Goal: Task Accomplishment & Management: Use online tool/utility

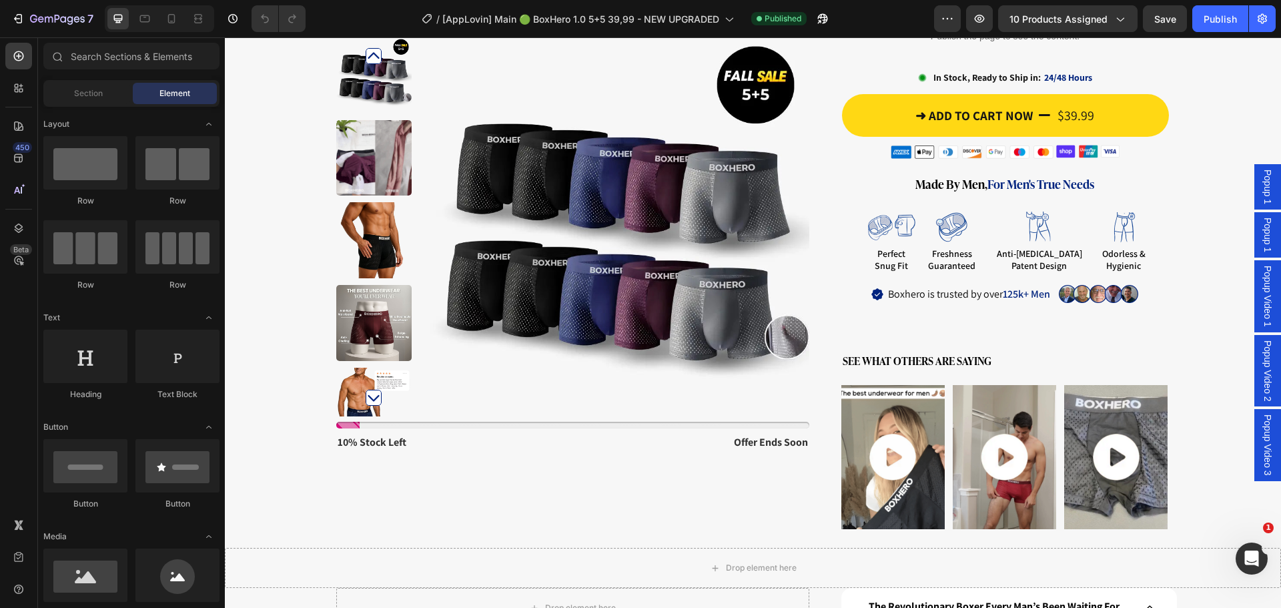
scroll to position [1134, 0]
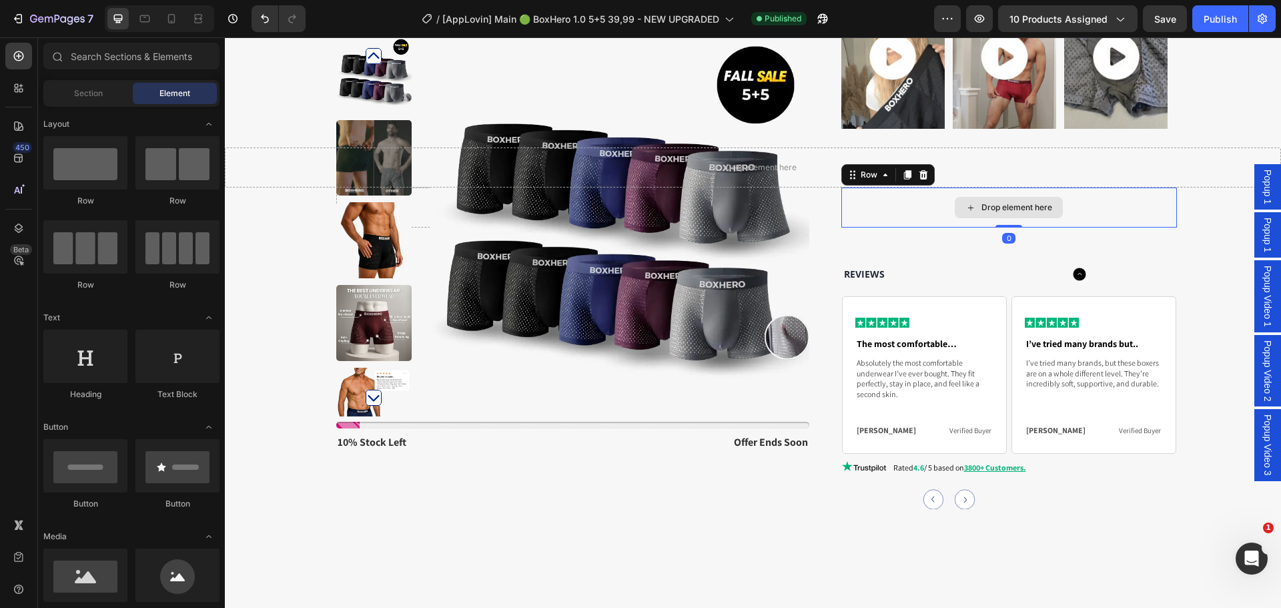
click at [882, 192] on div "Drop element here" at bounding box center [1009, 207] width 336 height 40
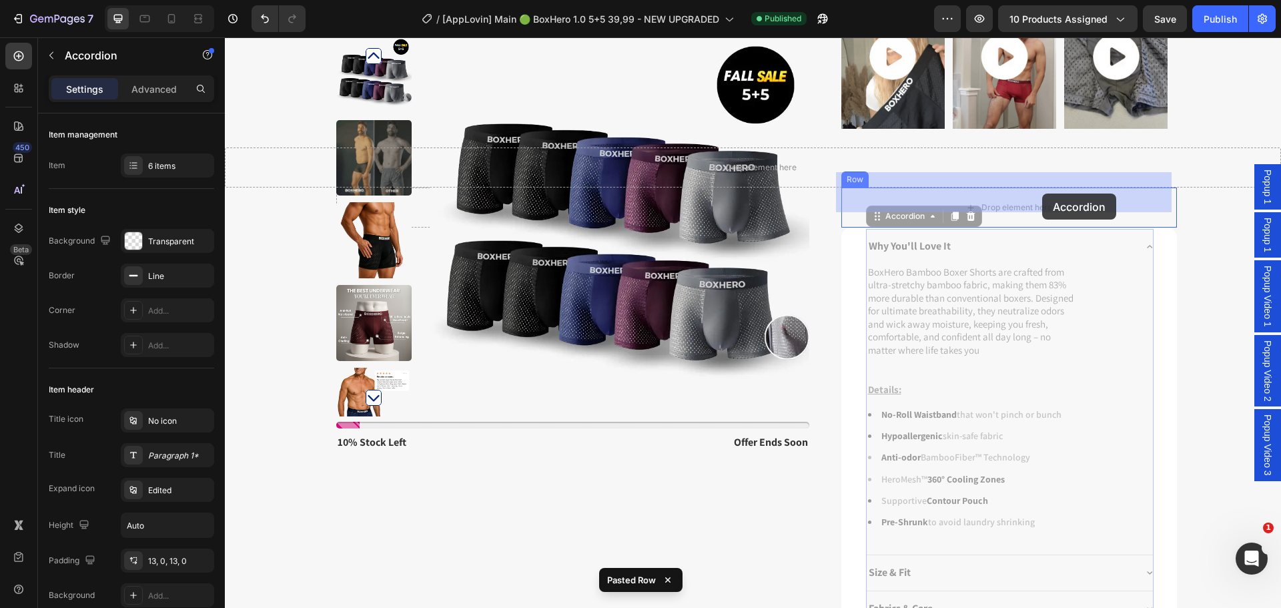
drag, startPoint x: 1045, startPoint y: 230, endPoint x: 1042, endPoint y: 194, distance: 36.1
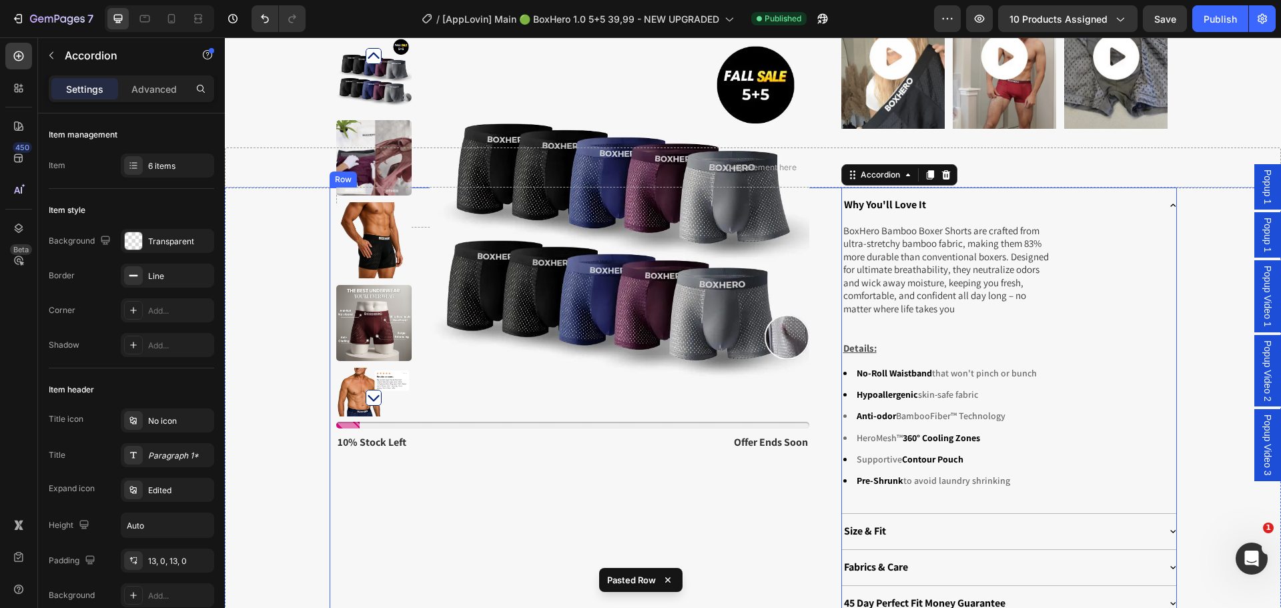
scroll to position [1401, 0]
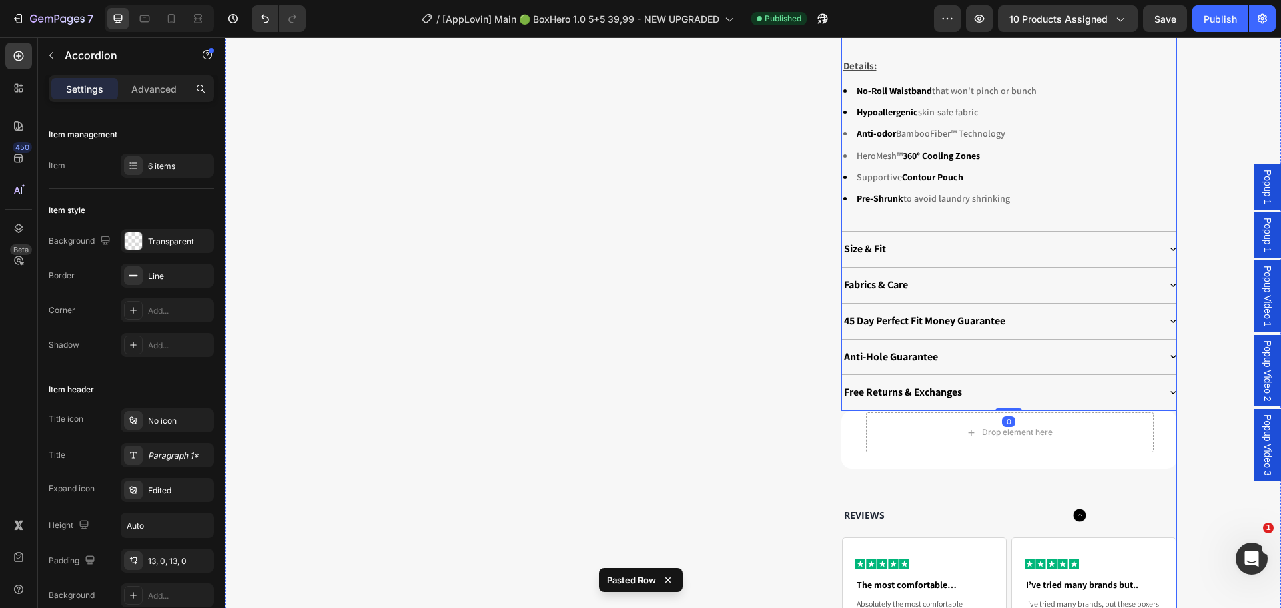
click at [805, 298] on div "Drop element here Row Why You'll Love It BoxHero Bamboo Boxer Shorts are crafte…" at bounding box center [753, 327] width 847 height 844
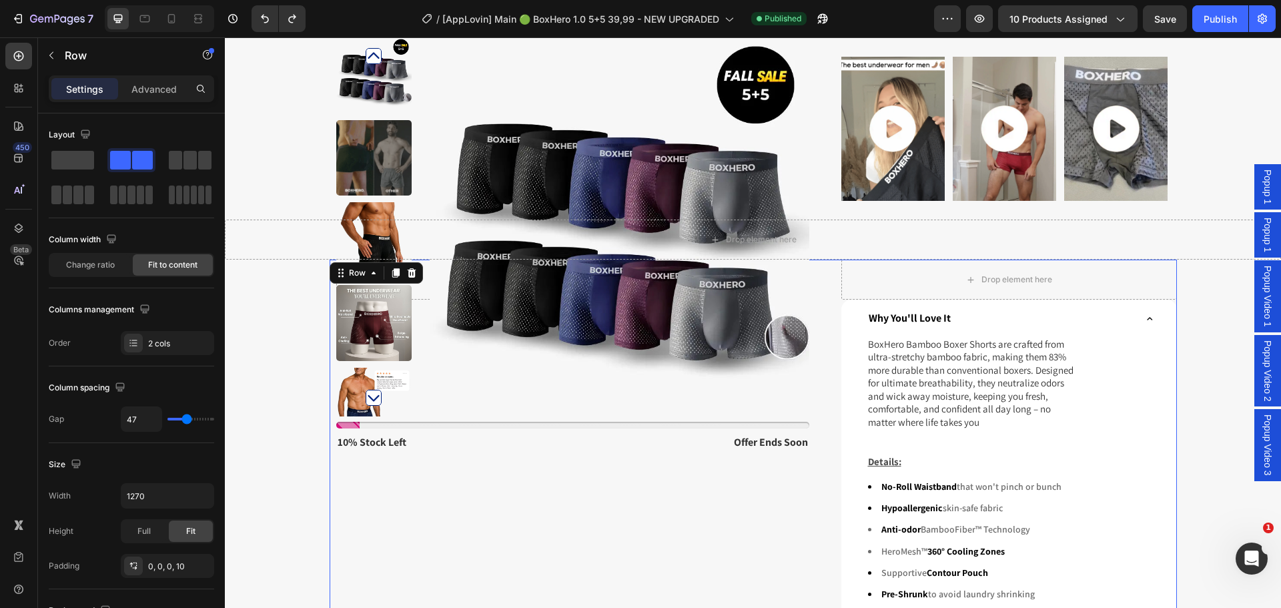
scroll to position [1067, 0]
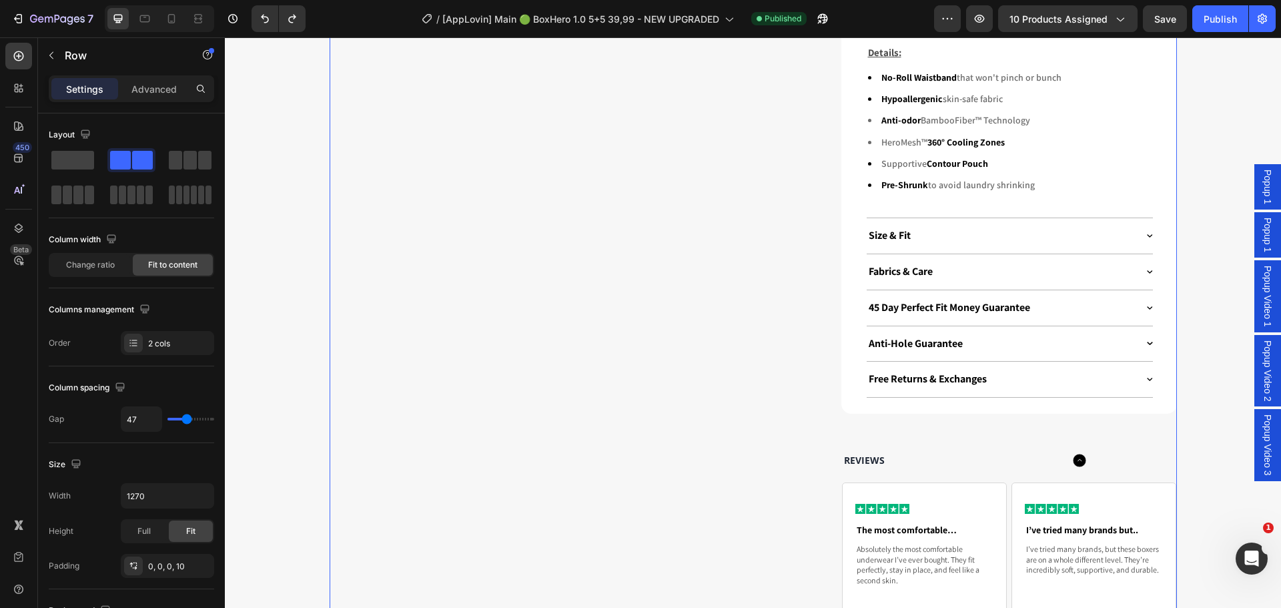
scroll to position [1467, 0]
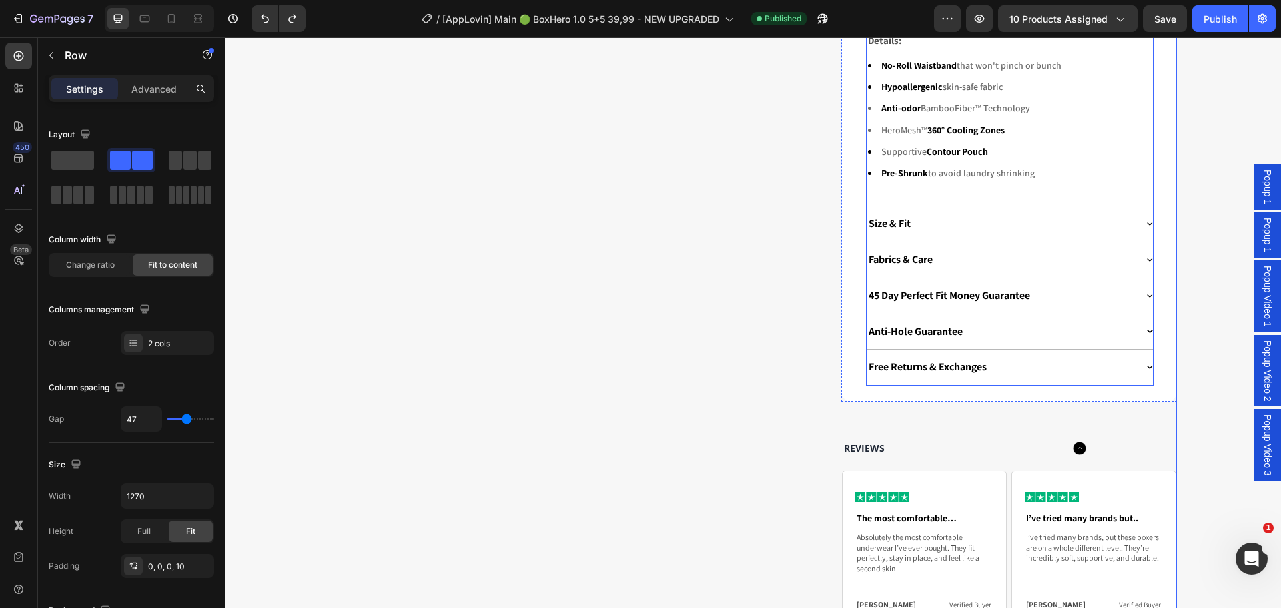
click at [957, 230] on div "Size & Fit" at bounding box center [1000, 224] width 269 height 18
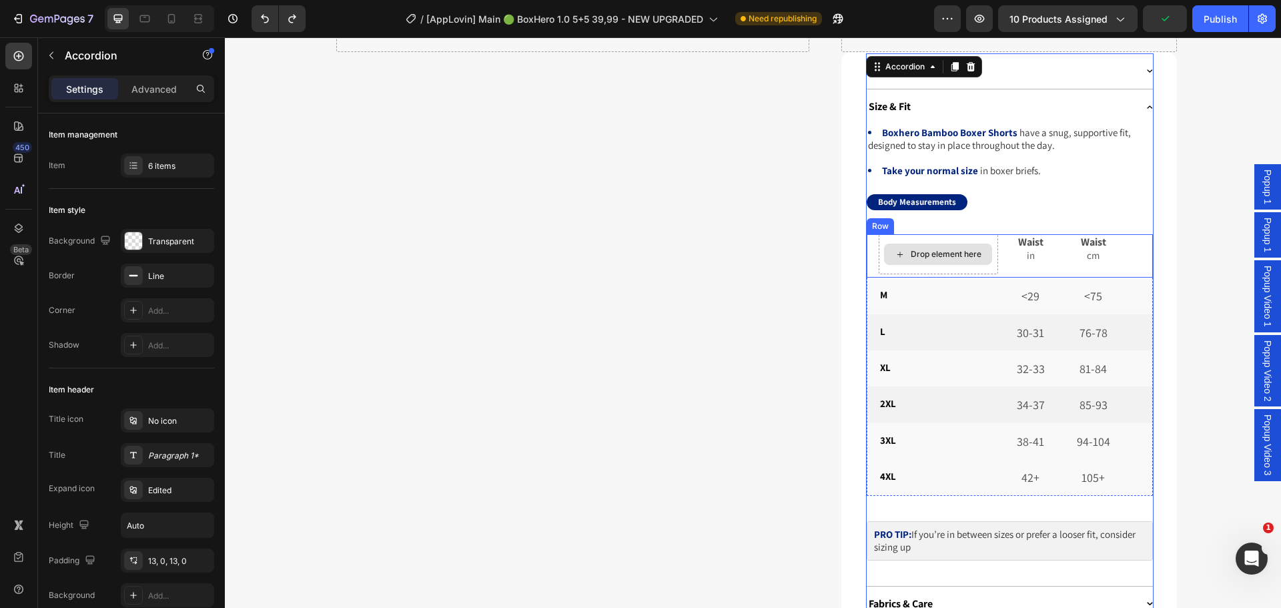
scroll to position [1267, 0]
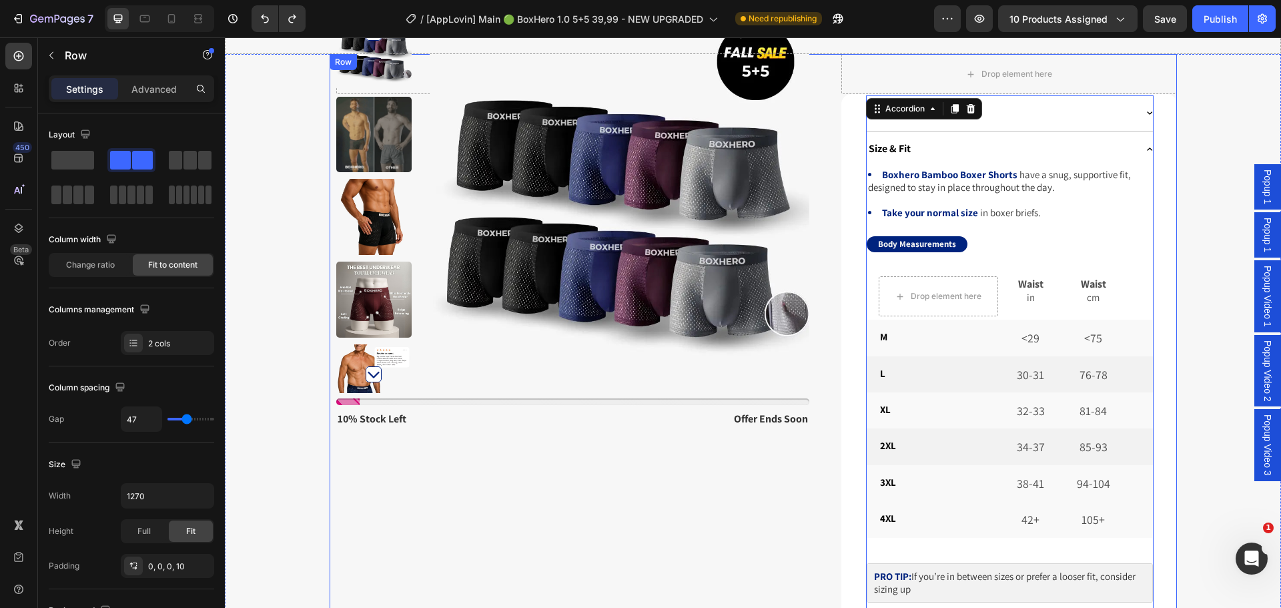
click at [834, 211] on div "Drop element here Row Drop element here Row Why You'll Love It Size & Fit Boxhe…" at bounding box center [753, 561] width 847 height 1015
click at [1147, 147] on icon at bounding box center [1150, 148] width 6 height 3
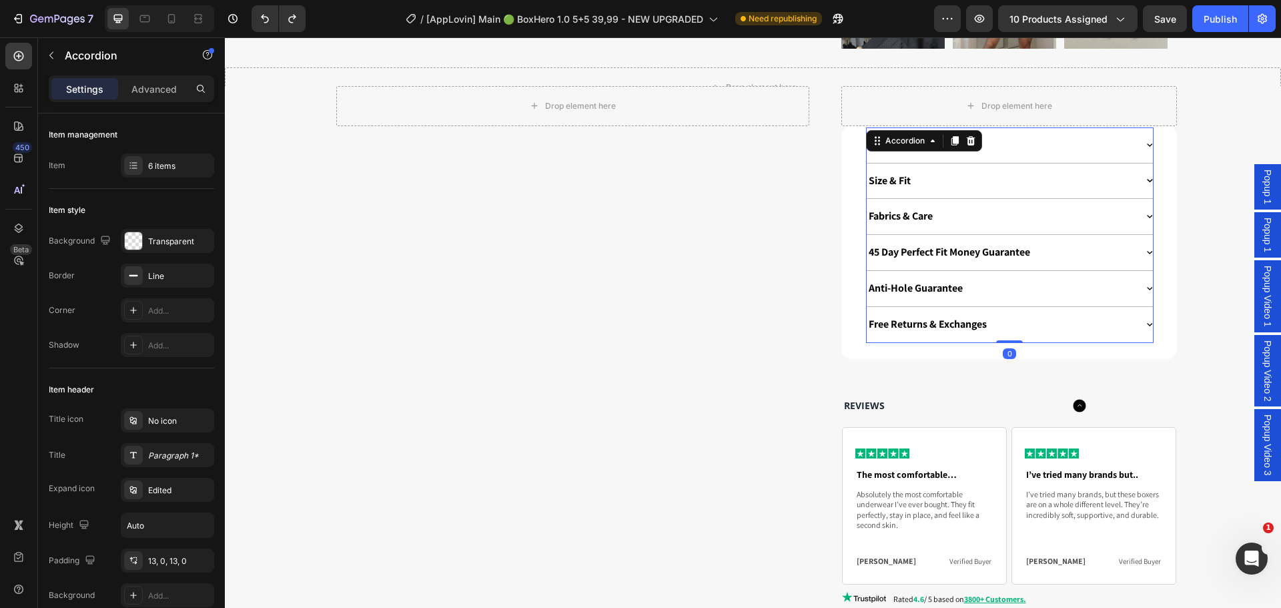
scroll to position [1067, 0]
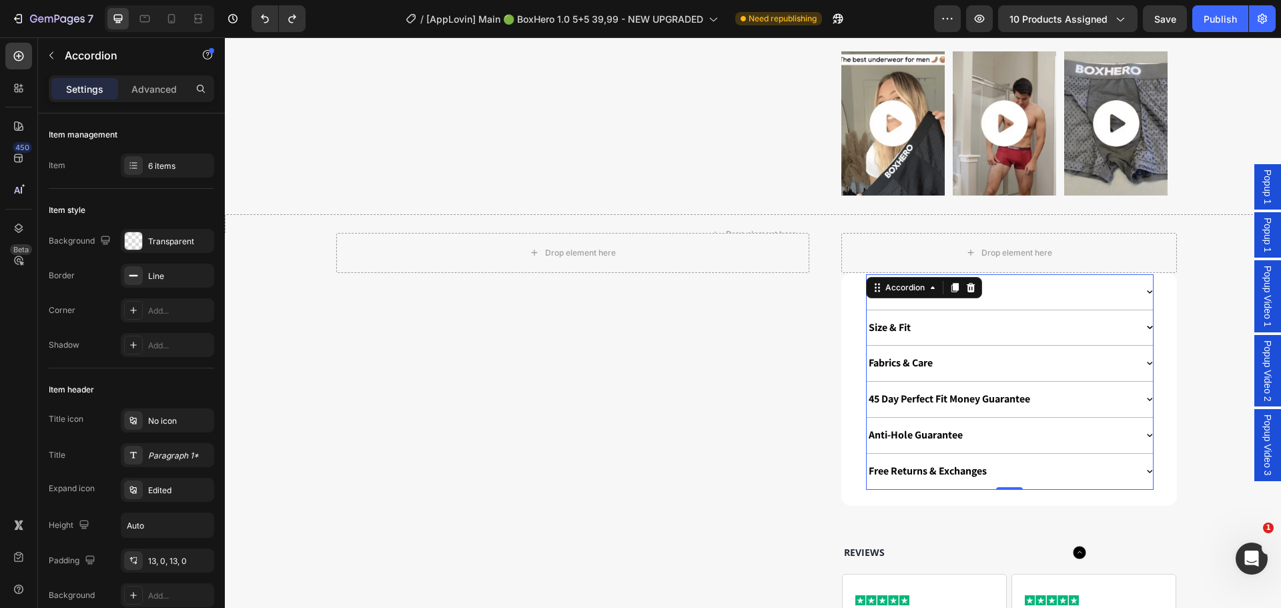
click at [1140, 329] on div "Size & Fit" at bounding box center [1009, 327] width 286 height 35
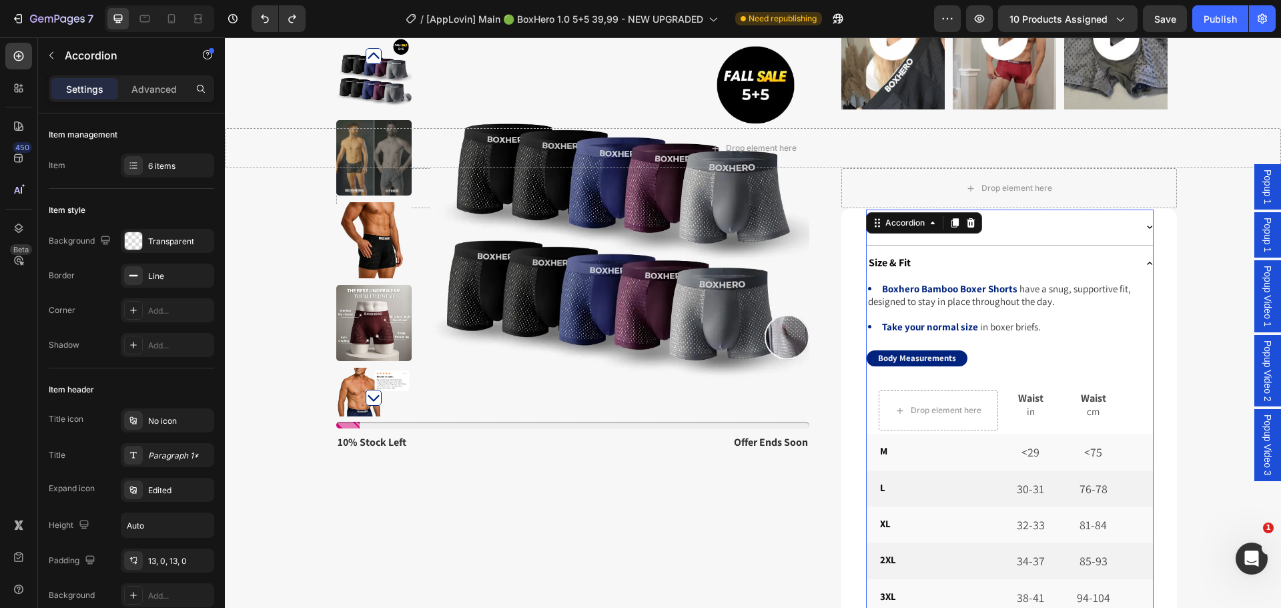
scroll to position [1201, 0]
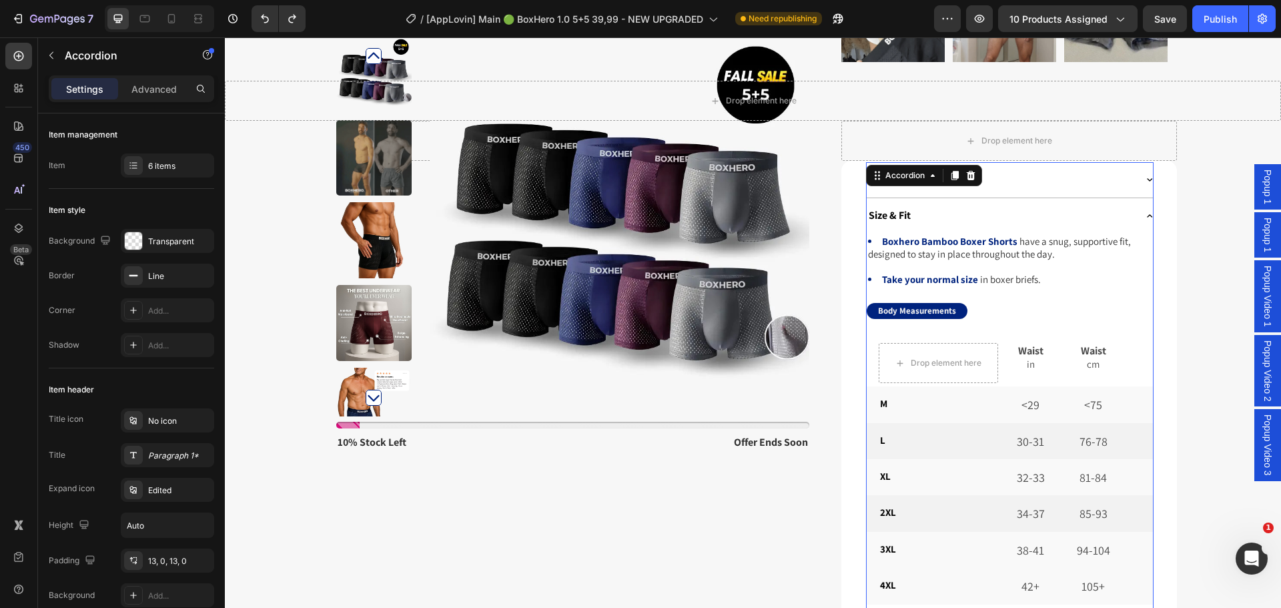
click at [1138, 198] on div "Size & Fit" at bounding box center [1009, 215] width 286 height 35
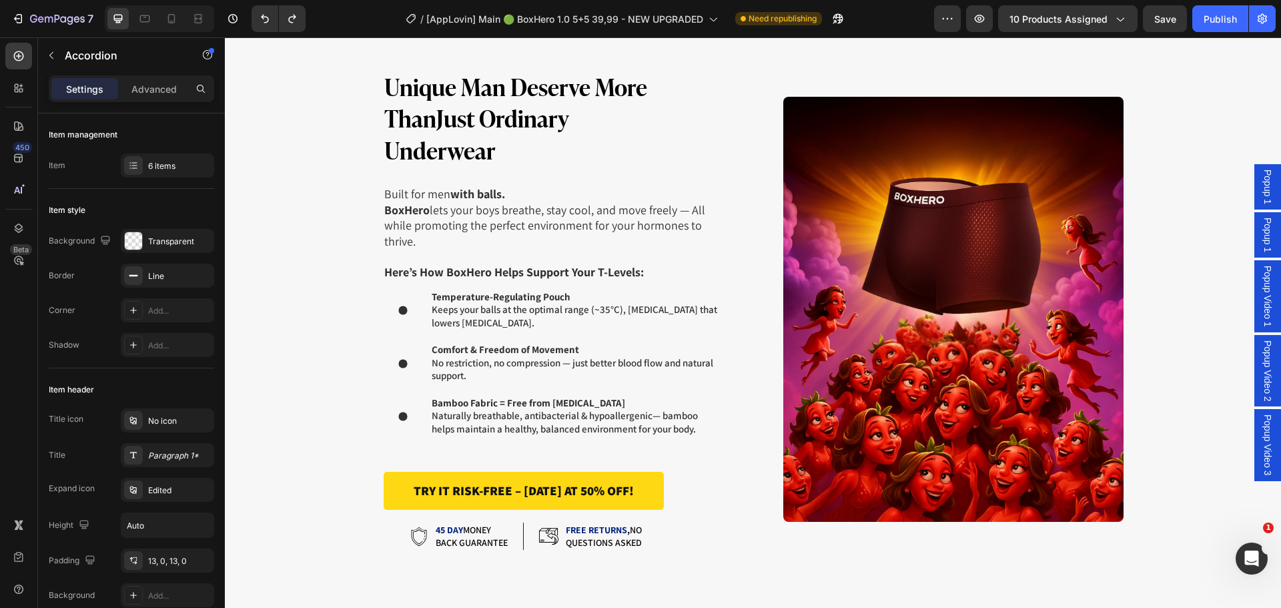
scroll to position [5269, 0]
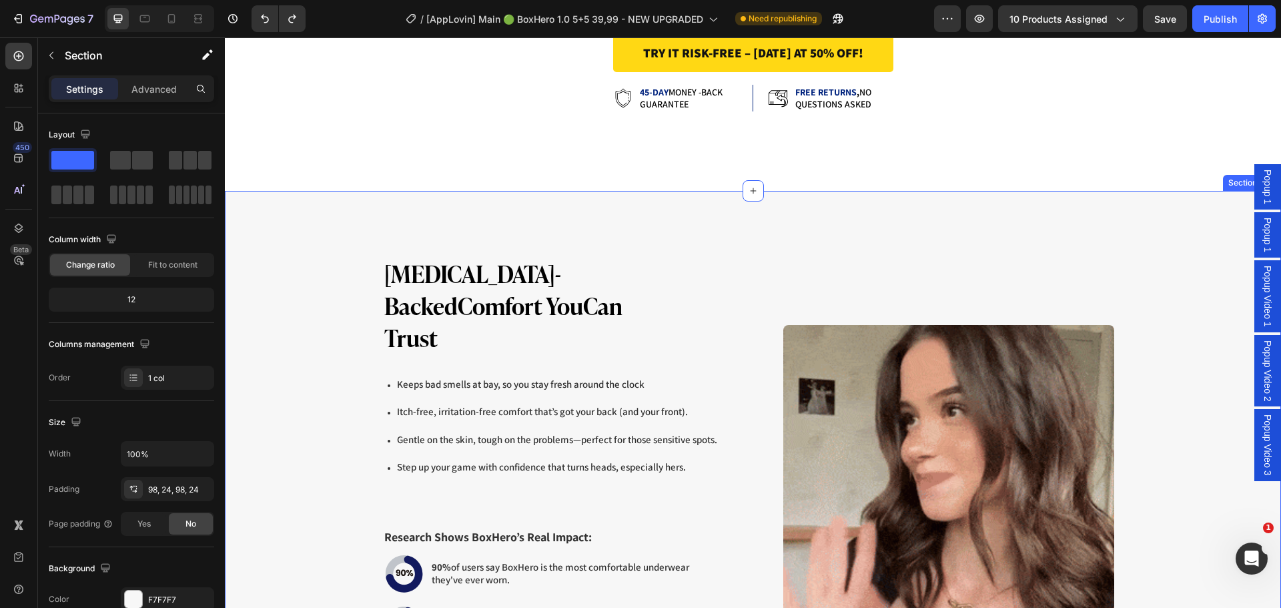
click at [318, 239] on div "Dermatologist-Backed Comfort You Can Trust Heading Keeps bad smells at bay, so …" at bounding box center [753, 533] width 1056 height 684
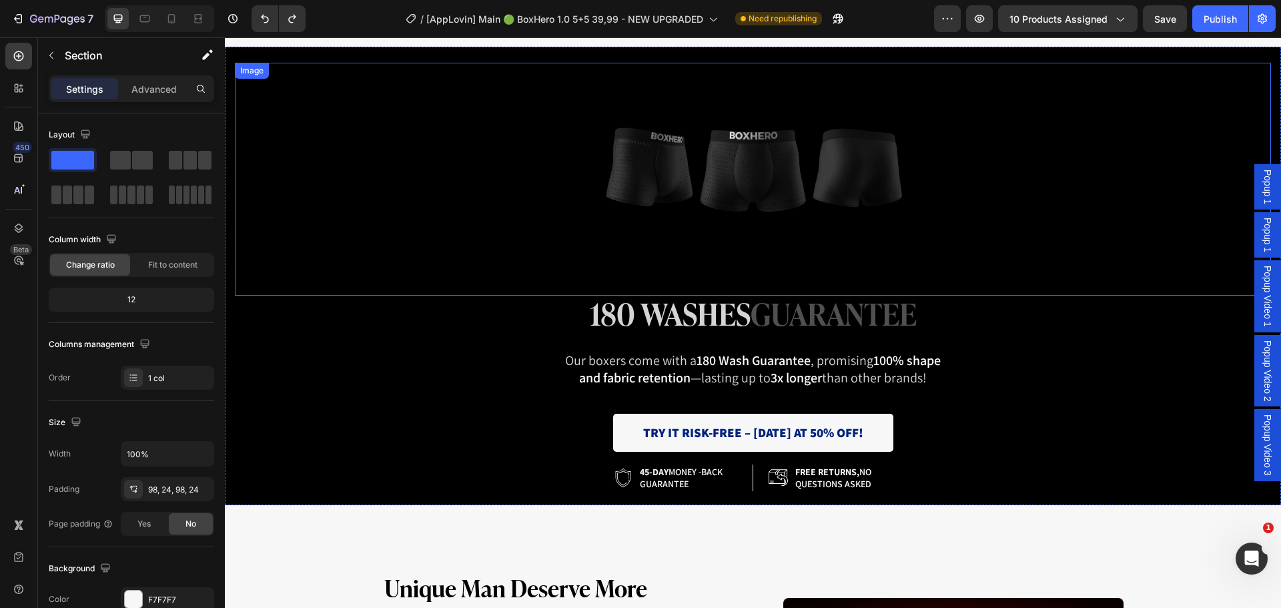
scroll to position [4917, 0]
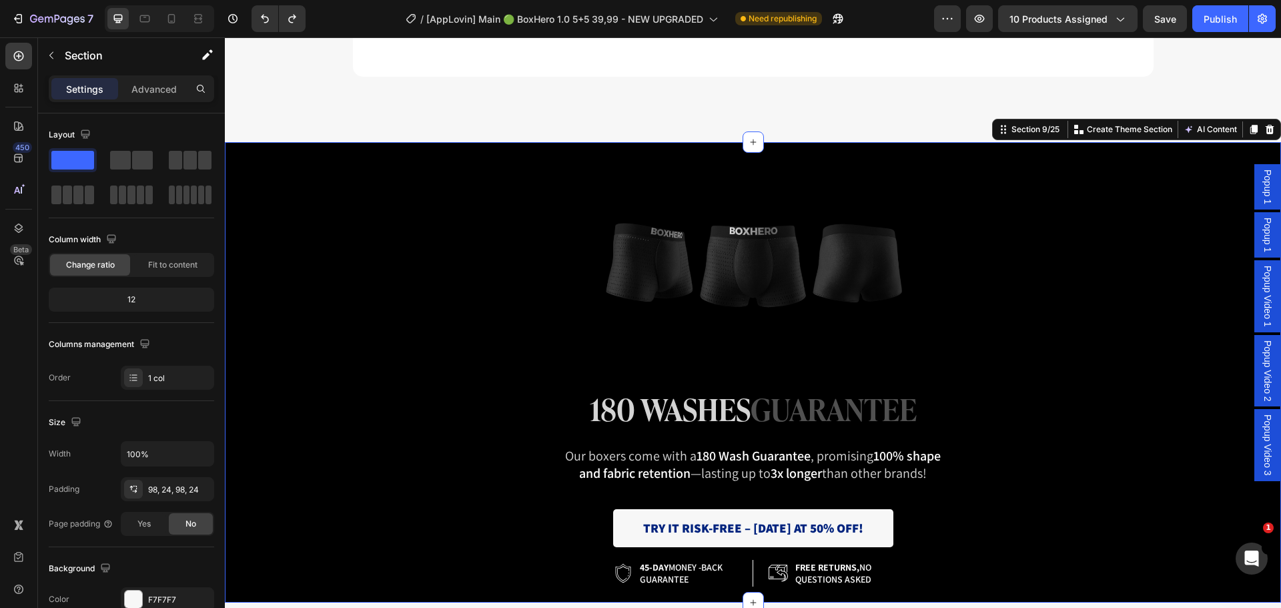
click at [279, 147] on div "Image 180 washes guarantee Heading Our boxers come with a 180 Wash Guarantee , …" at bounding box center [753, 372] width 1056 height 461
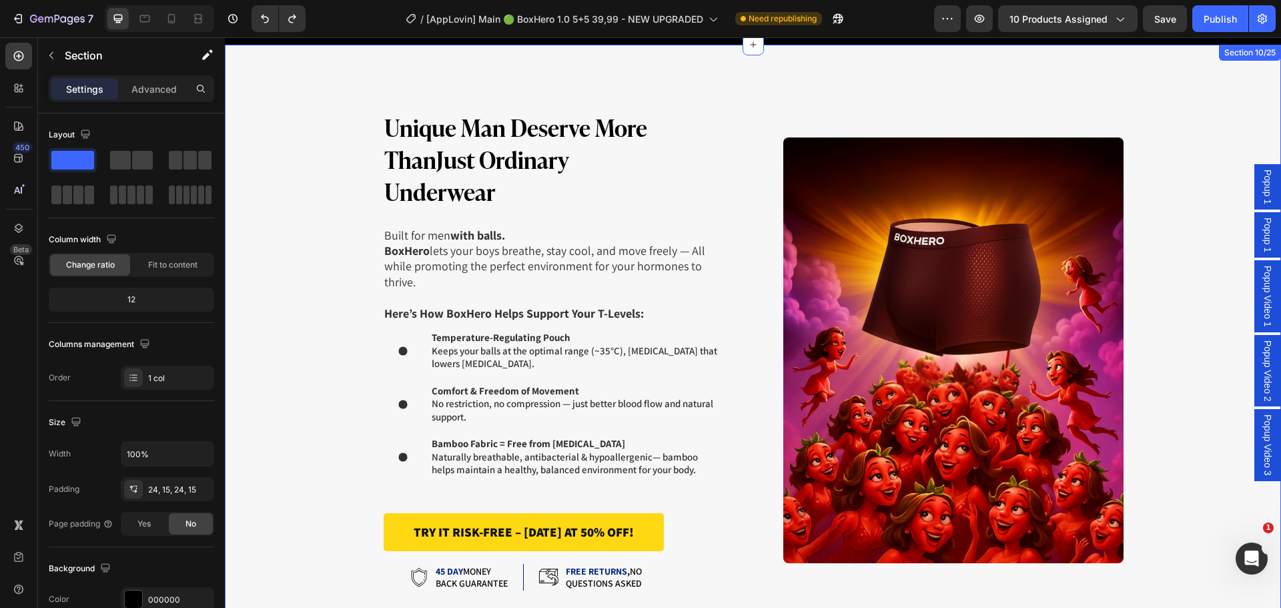
scroll to position [5451, 0]
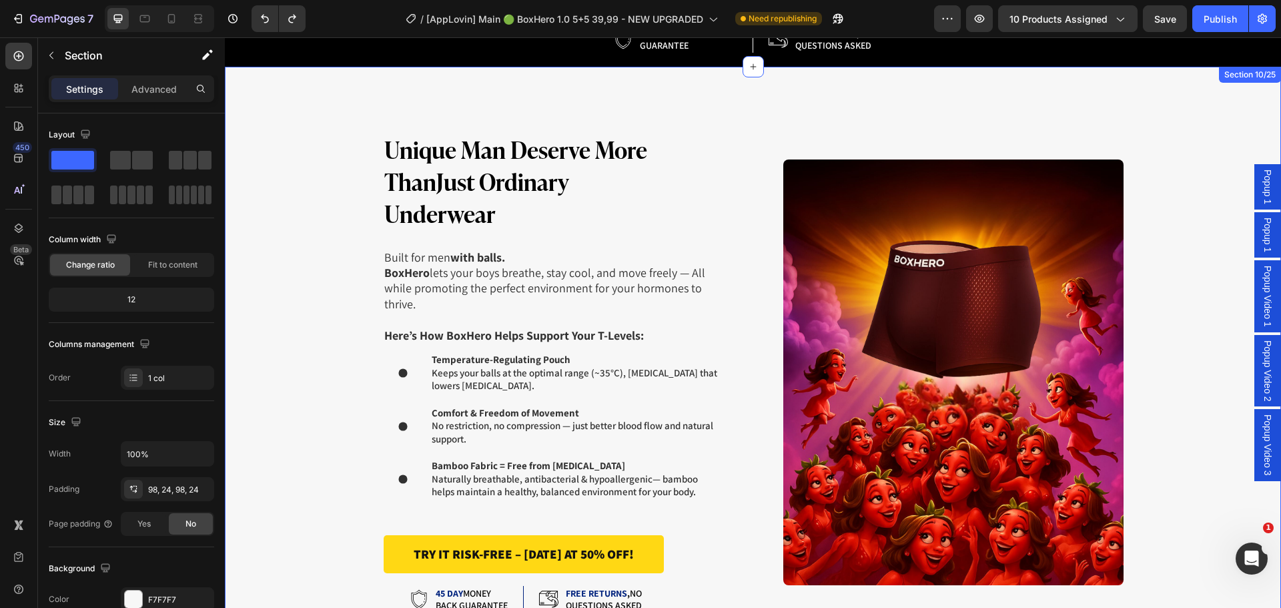
click at [320, 134] on div "Unique Man Deserve More Than Just Ordinary Underwear Heading Built for men with…" at bounding box center [753, 372] width 1024 height 480
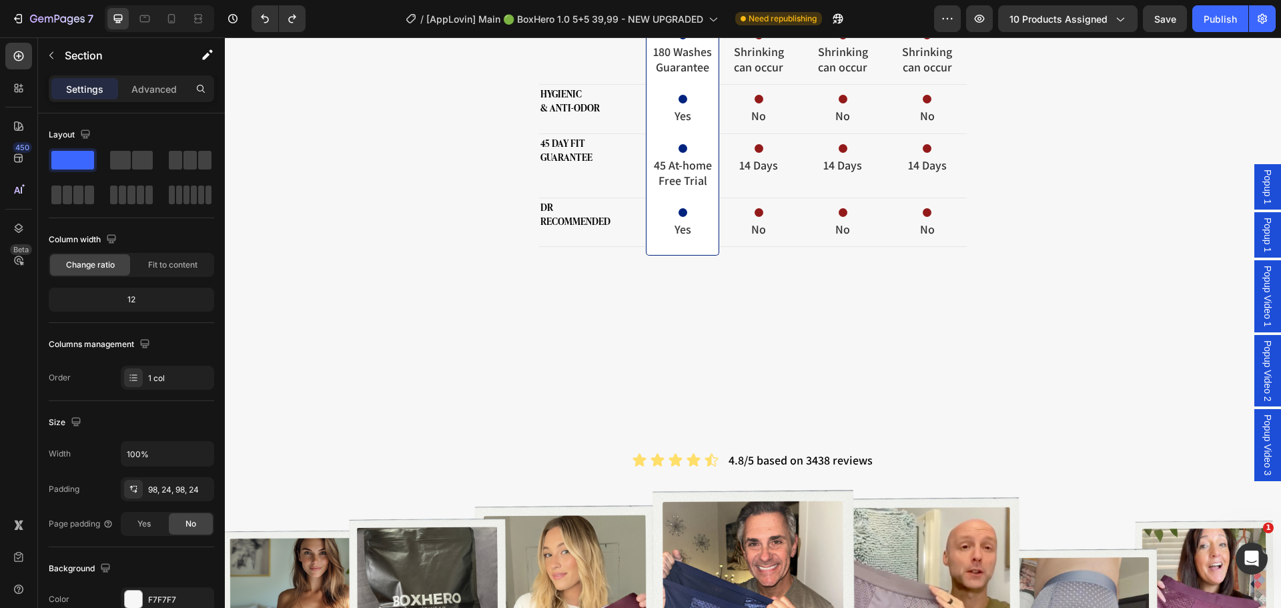
scroll to position [7318, 0]
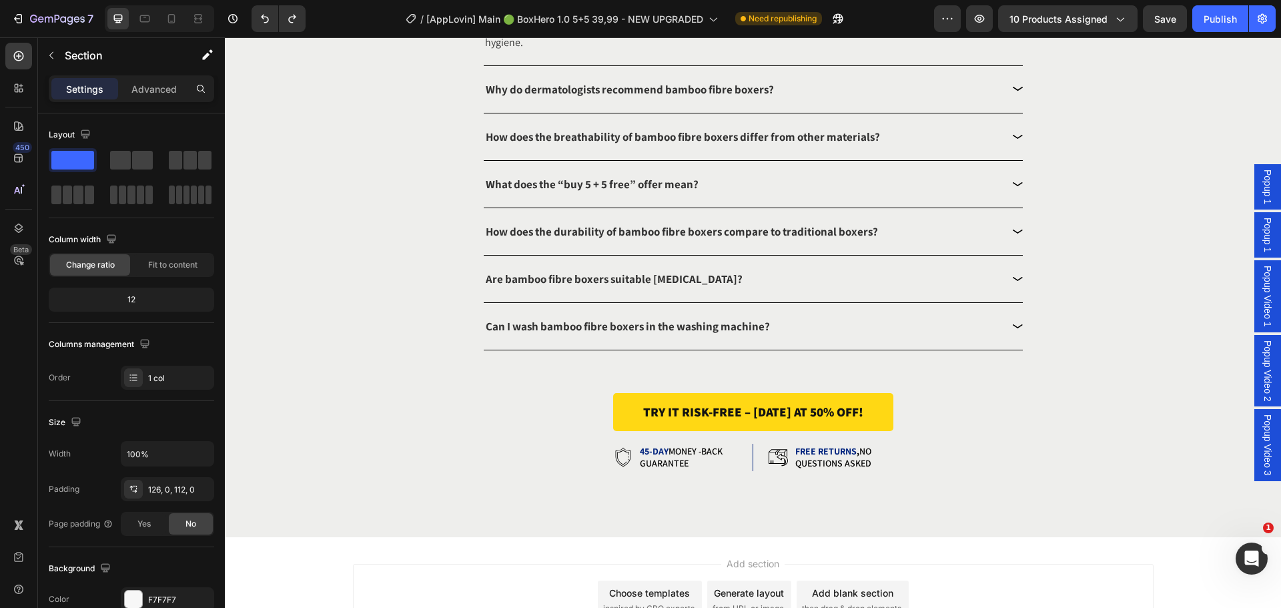
scroll to position [9742, 0]
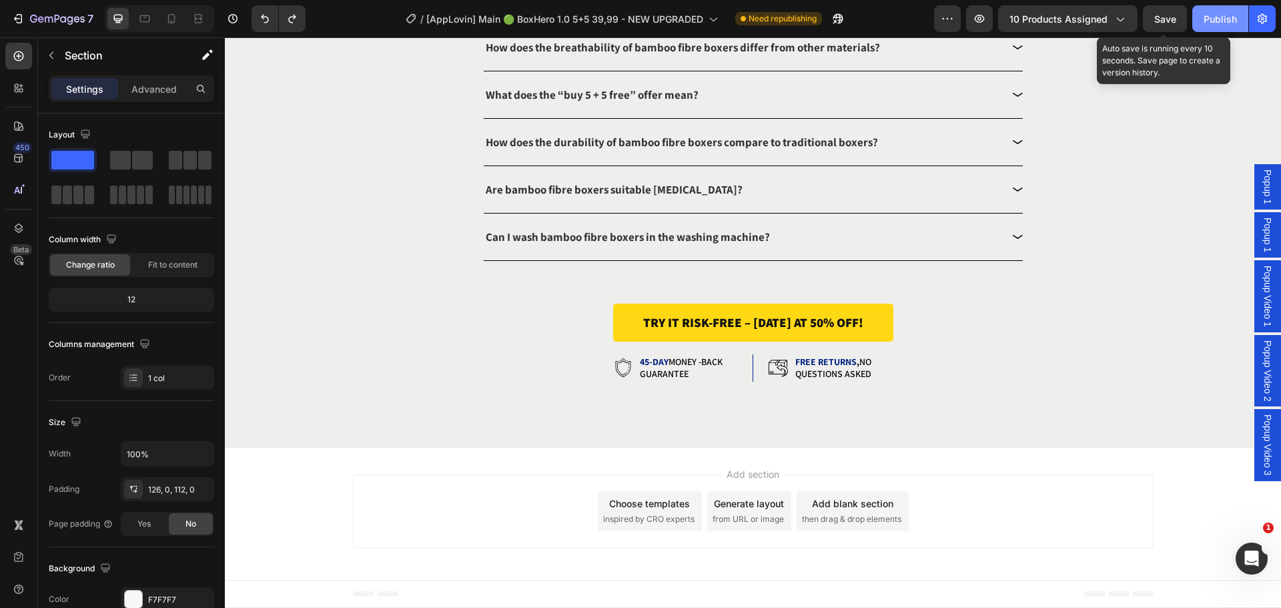
click at [1195, 11] on button "Publish" at bounding box center [1220, 18] width 56 height 27
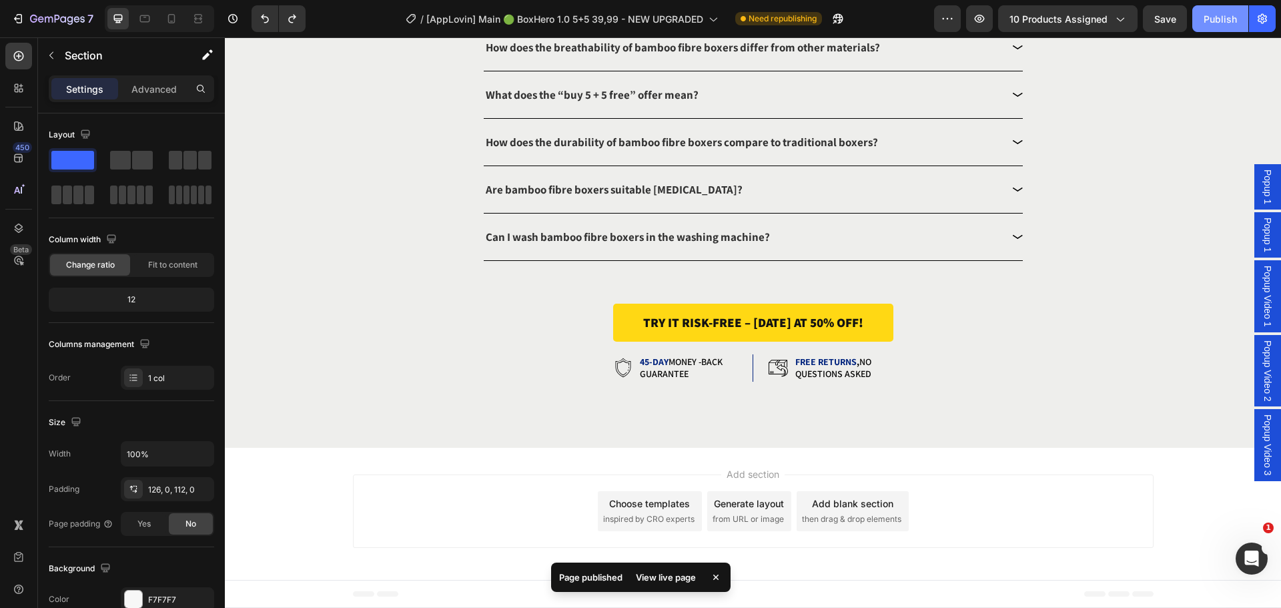
click at [1217, 10] on button "Publish" at bounding box center [1220, 18] width 56 height 27
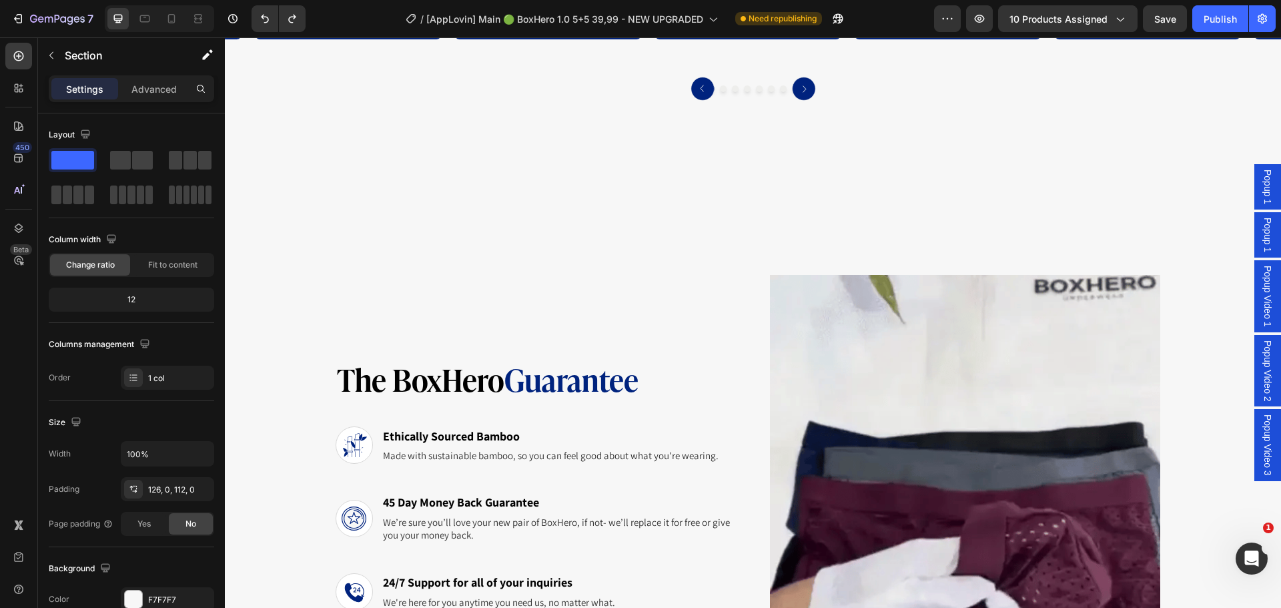
scroll to position [8451, 0]
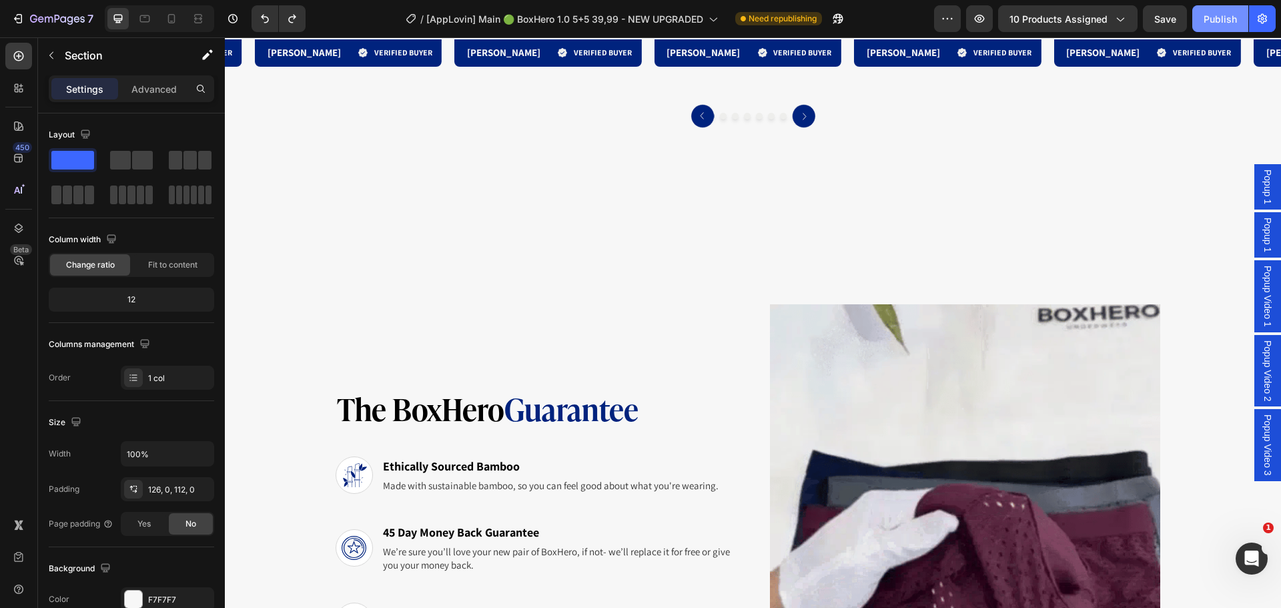
click at [1239, 24] on button "Publish" at bounding box center [1220, 18] width 56 height 27
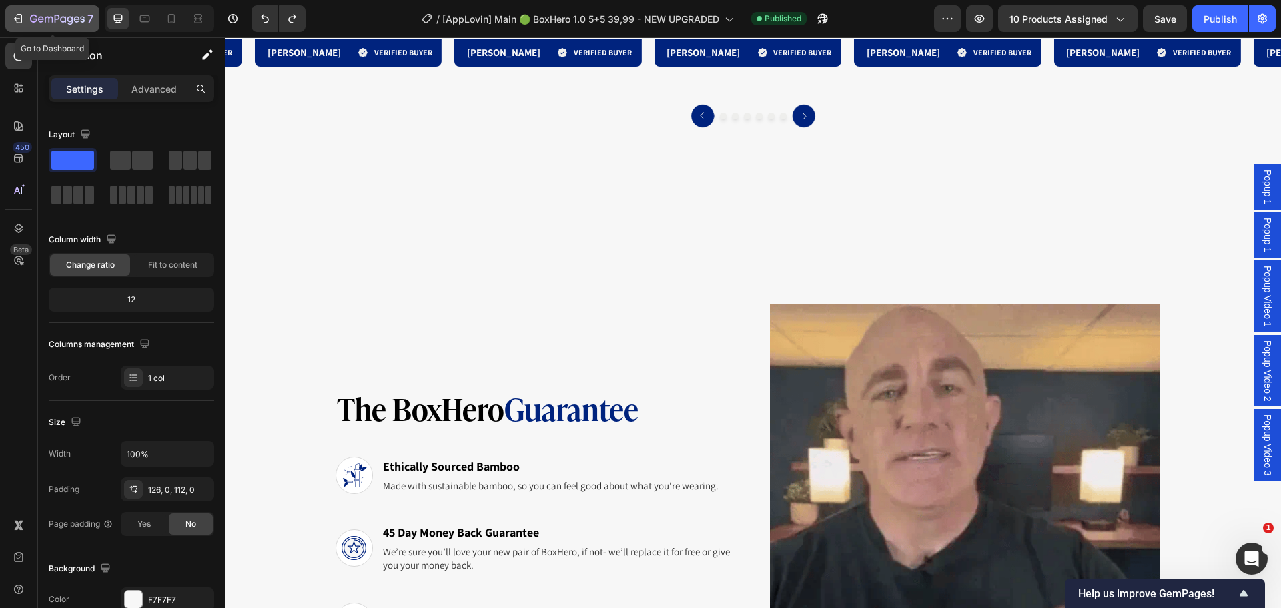
click at [50, 15] on icon "button" at bounding box center [57, 19] width 55 height 11
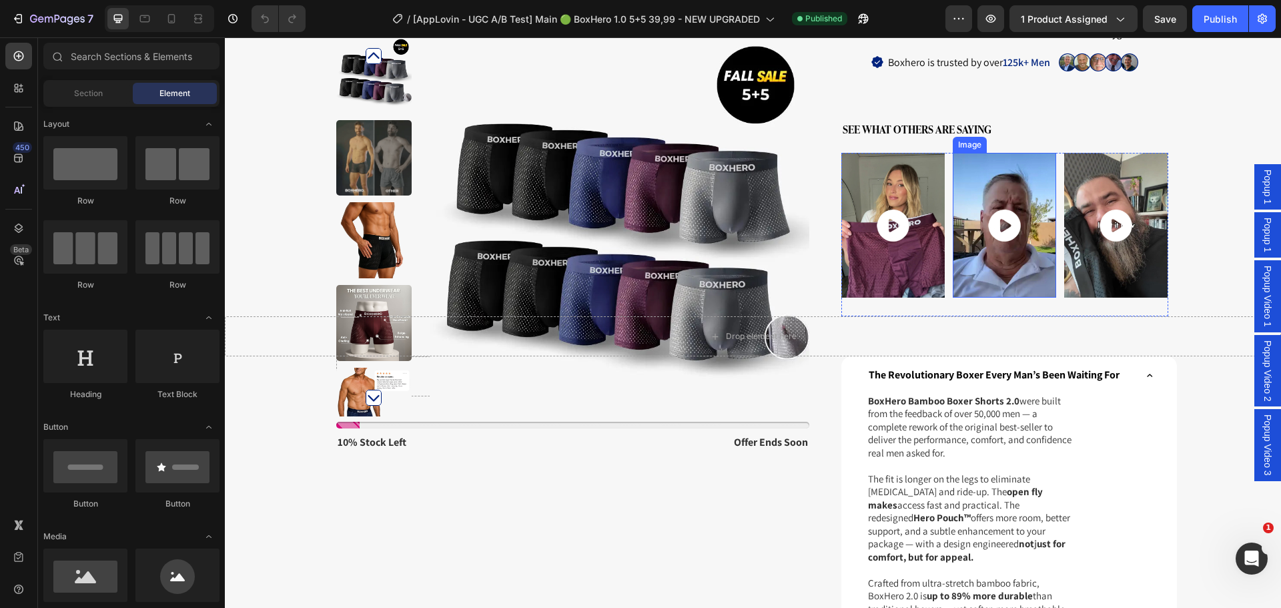
scroll to position [1201, 0]
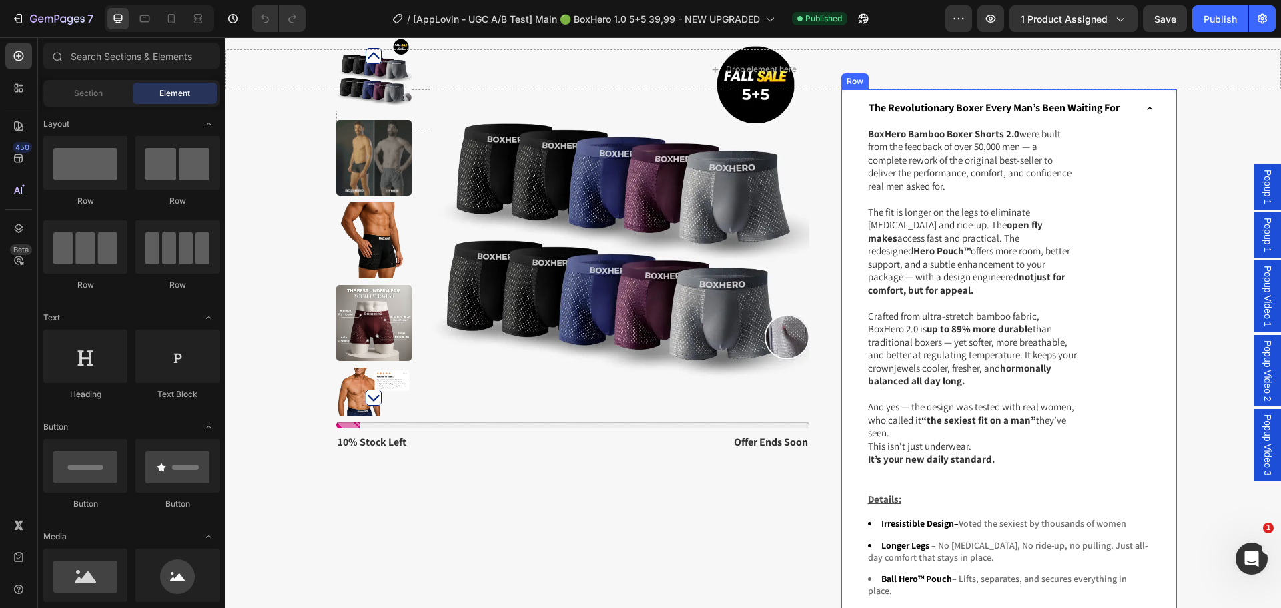
click at [1157, 129] on div "The Revolutionary Boxer Every Man’s Been Waiting For BoxHero Bamboo Boxer Short…" at bounding box center [1009, 580] width 336 height 983
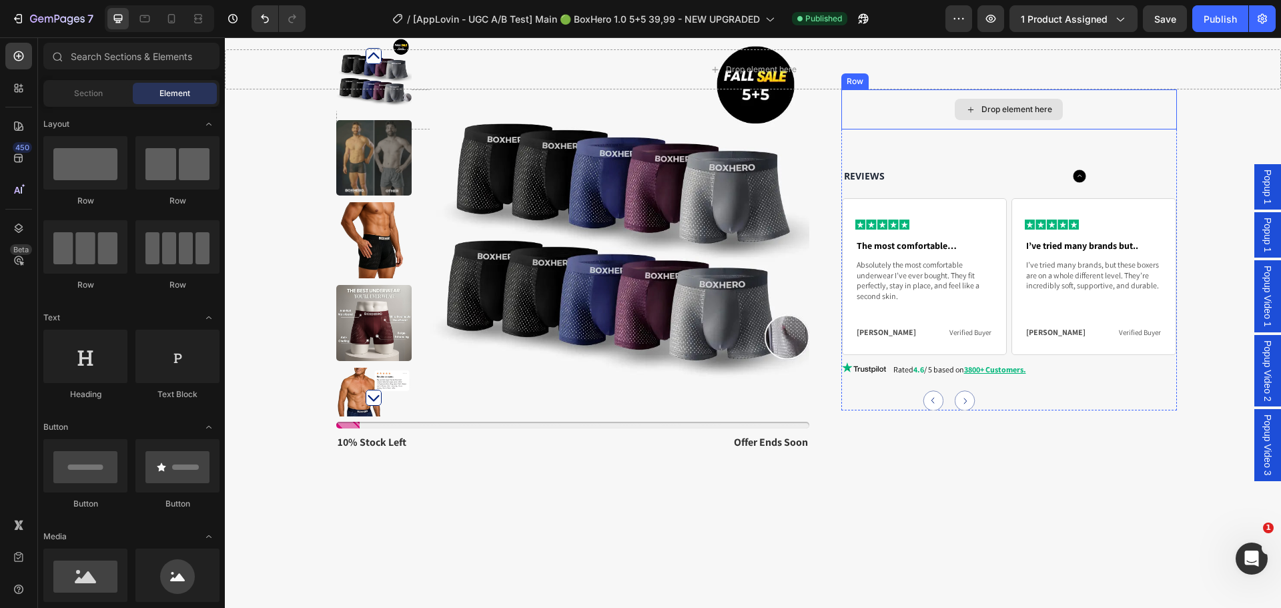
click at [1138, 119] on div "Drop element here" at bounding box center [1009, 109] width 336 height 40
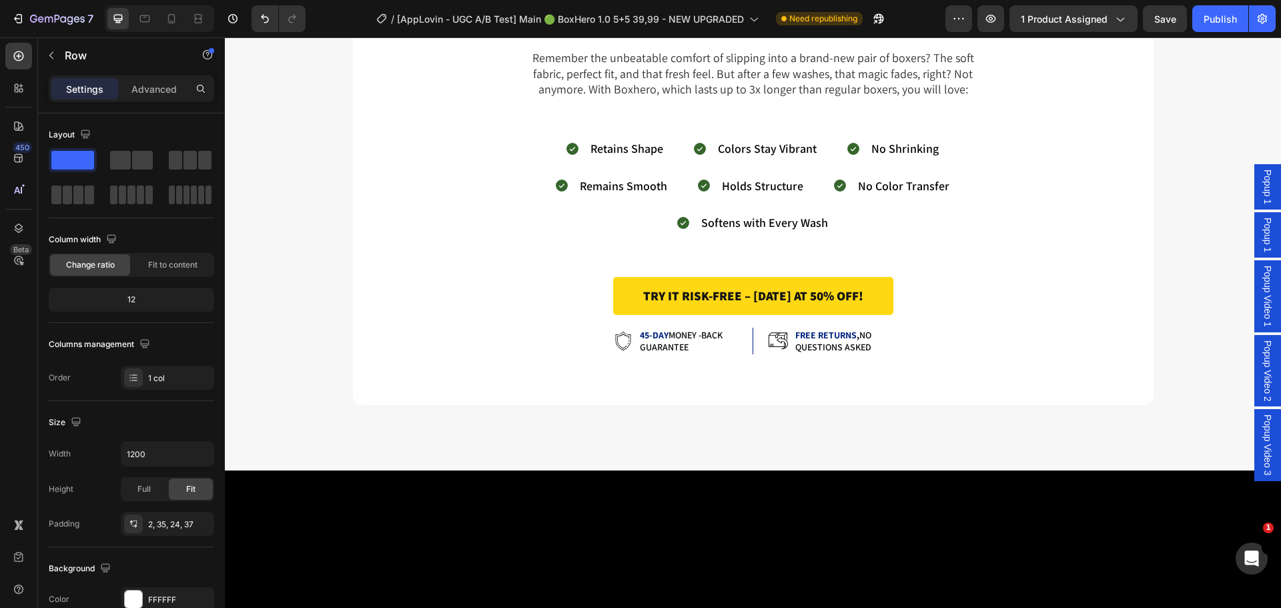
scroll to position [4402, 0]
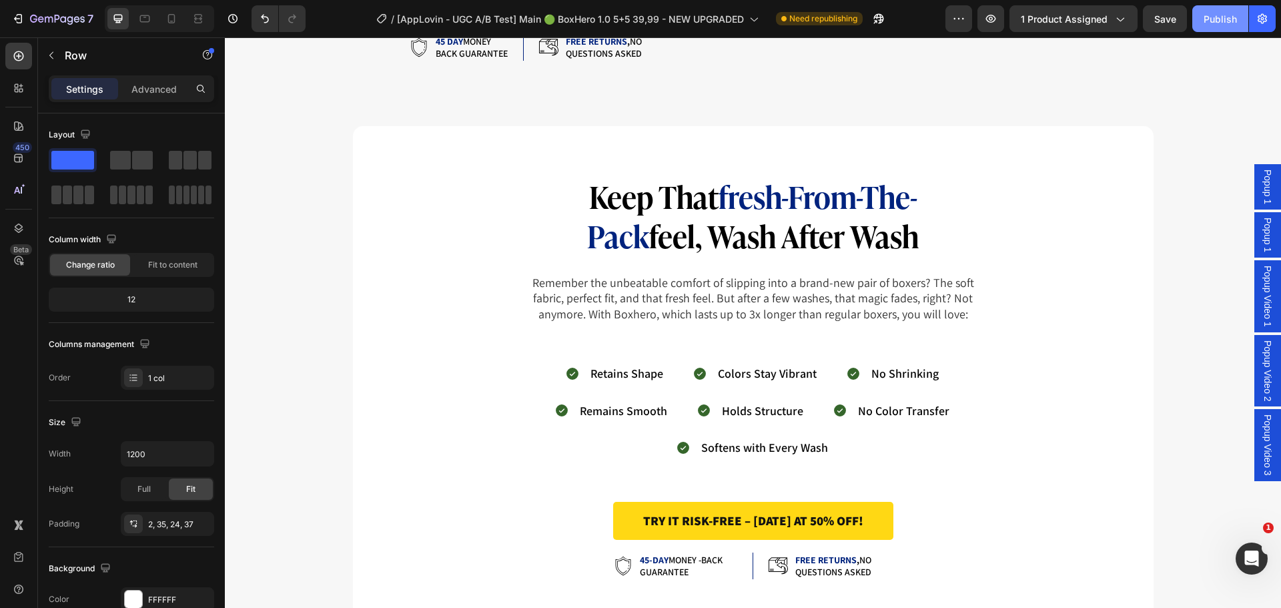
click at [1219, 15] on div "Publish" at bounding box center [1219, 19] width 33 height 14
drag, startPoint x: 1231, startPoint y: 13, endPoint x: 1220, endPoint y: 12, distance: 10.7
click at [1230, 13] on div "Publish" at bounding box center [1219, 19] width 33 height 14
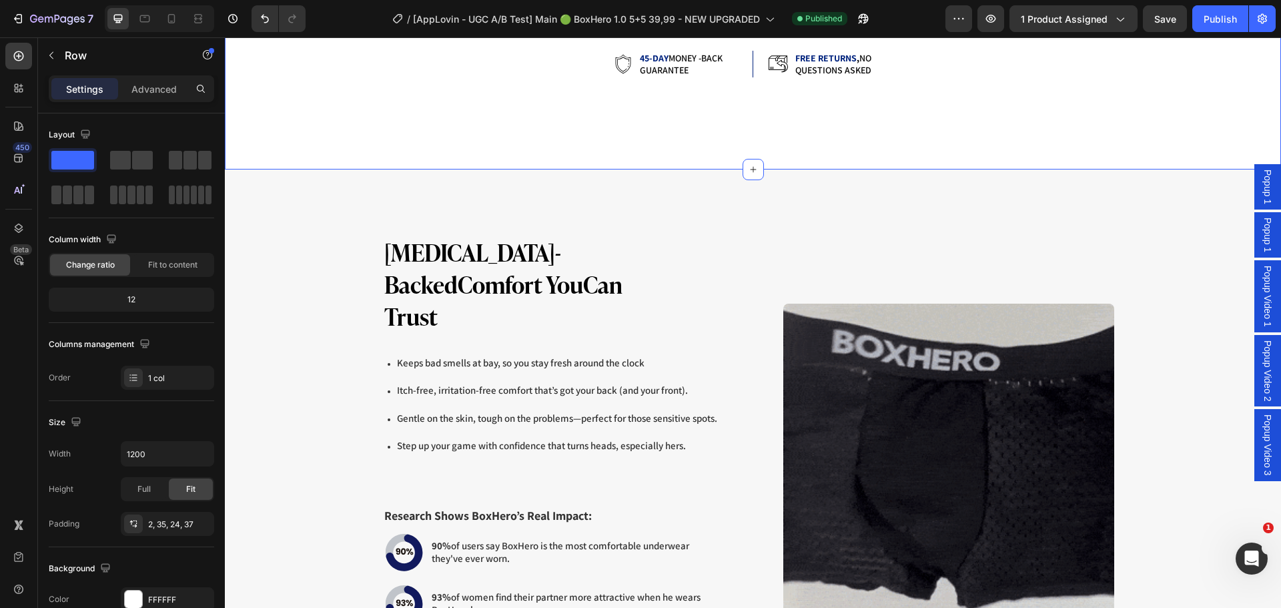
scroll to position [3602, 0]
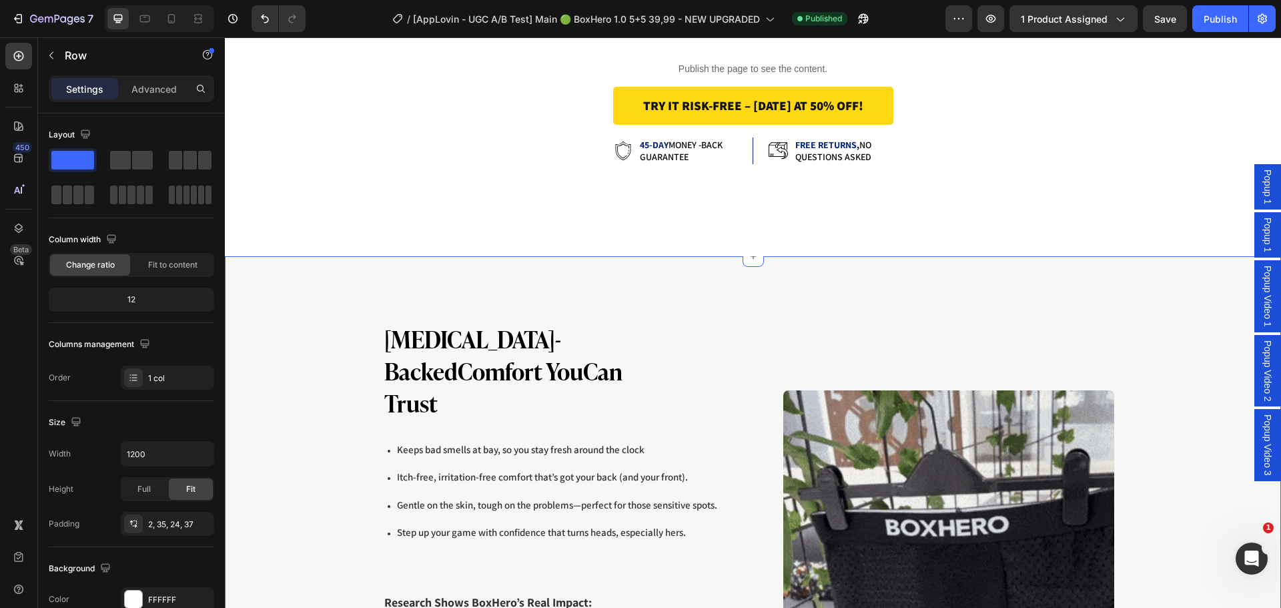
click at [342, 263] on div "Dermatologist-Backed Comfort You Can Trust Heading Keeps bad smells at bay, so …" at bounding box center [753, 582] width 1056 height 652
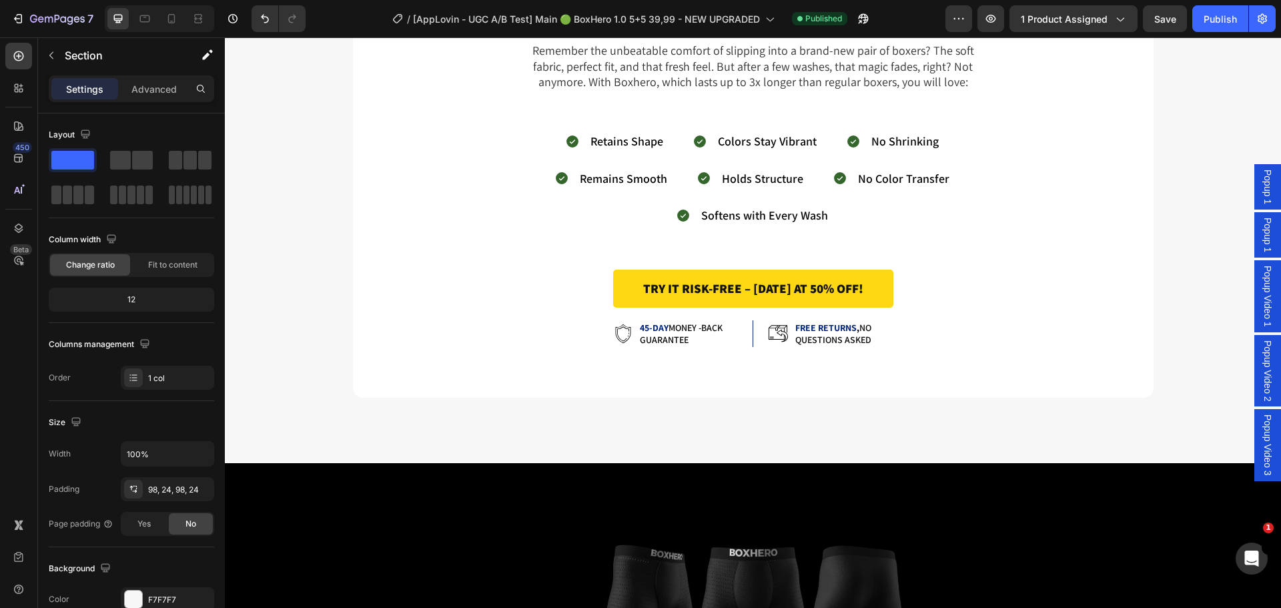
scroll to position [4936, 0]
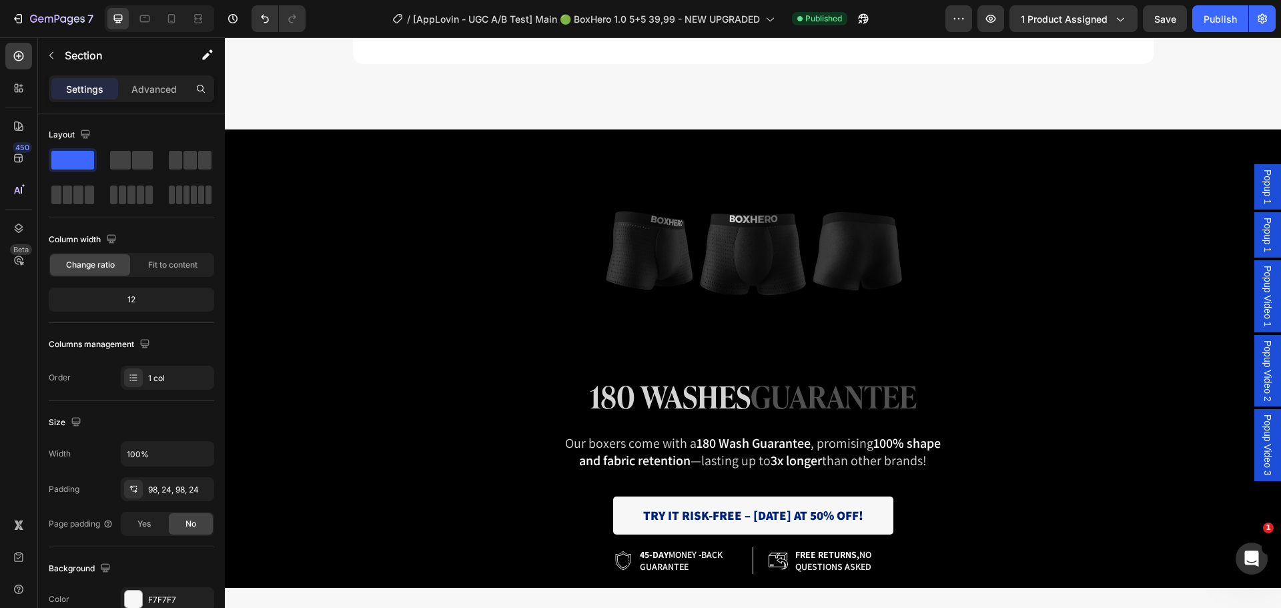
click at [348, 215] on div at bounding box center [753, 261] width 1036 height 233
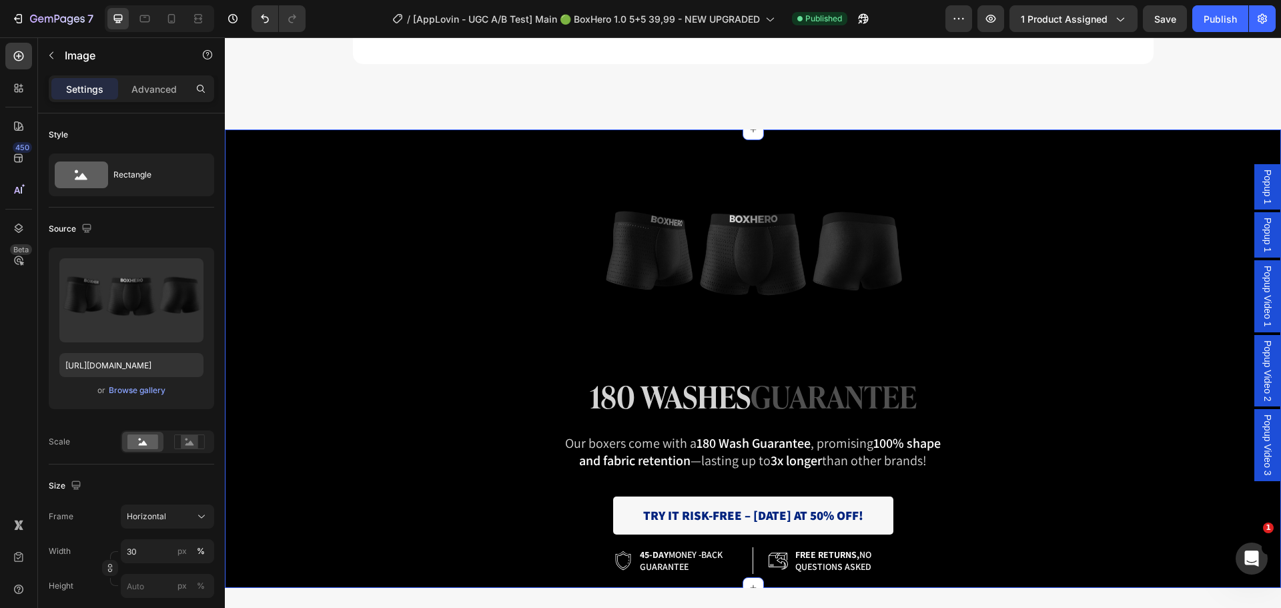
click at [368, 135] on div "Image 180 washes guarantee Heading Our boxers come with a 180 Wash Guarantee , …" at bounding box center [753, 358] width 1056 height 458
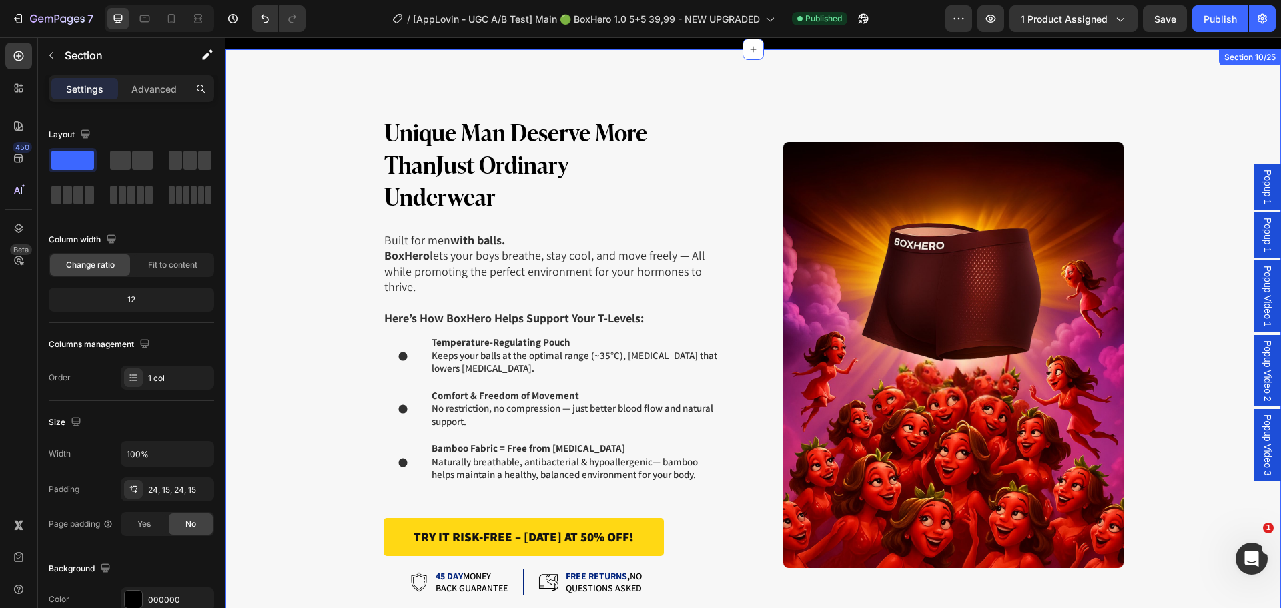
scroll to position [5403, 0]
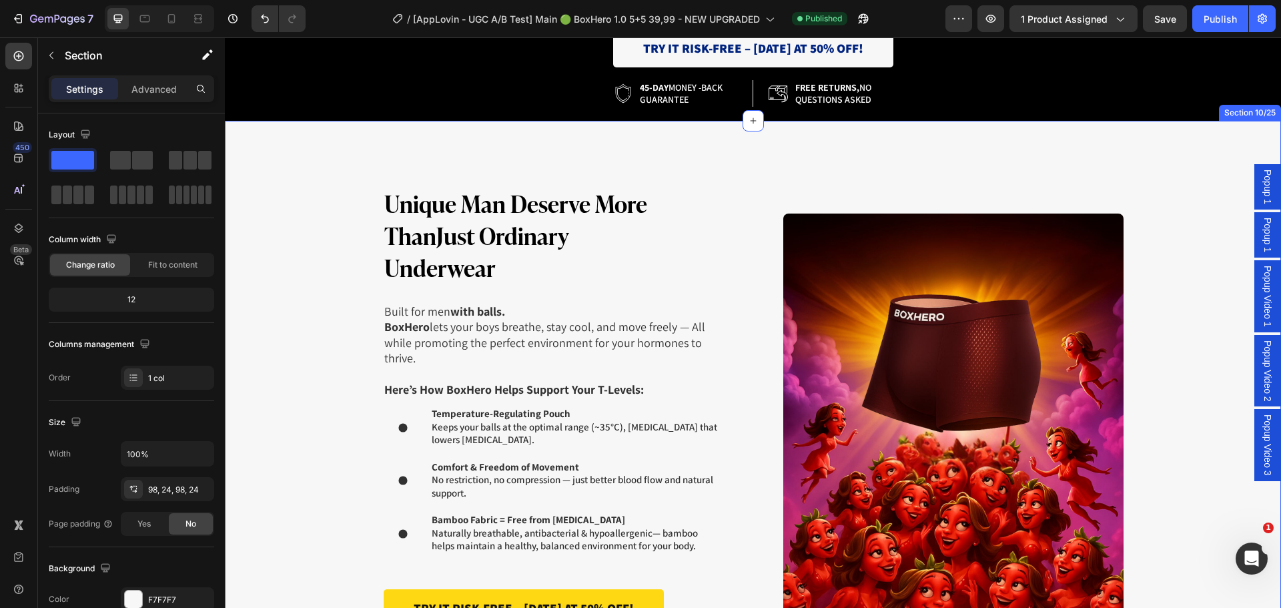
click at [317, 154] on div "Unique Man Deserve More Than Just Ordinary Underwear Heading Built for men with…" at bounding box center [753, 426] width 1056 height 611
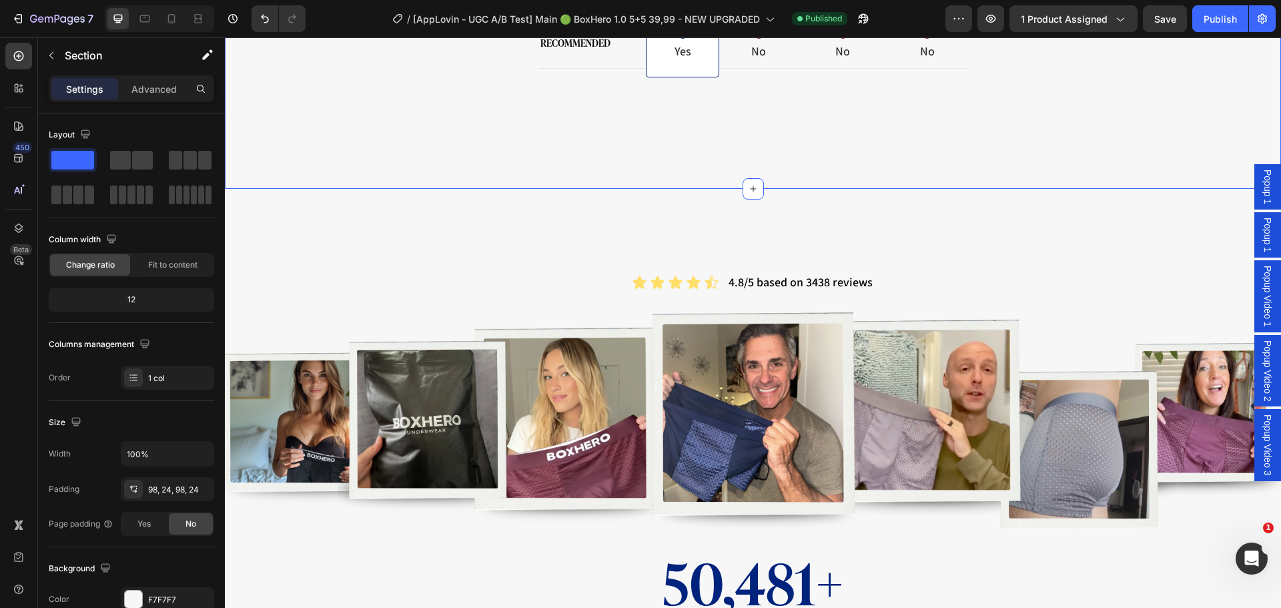
scroll to position [7204, 0]
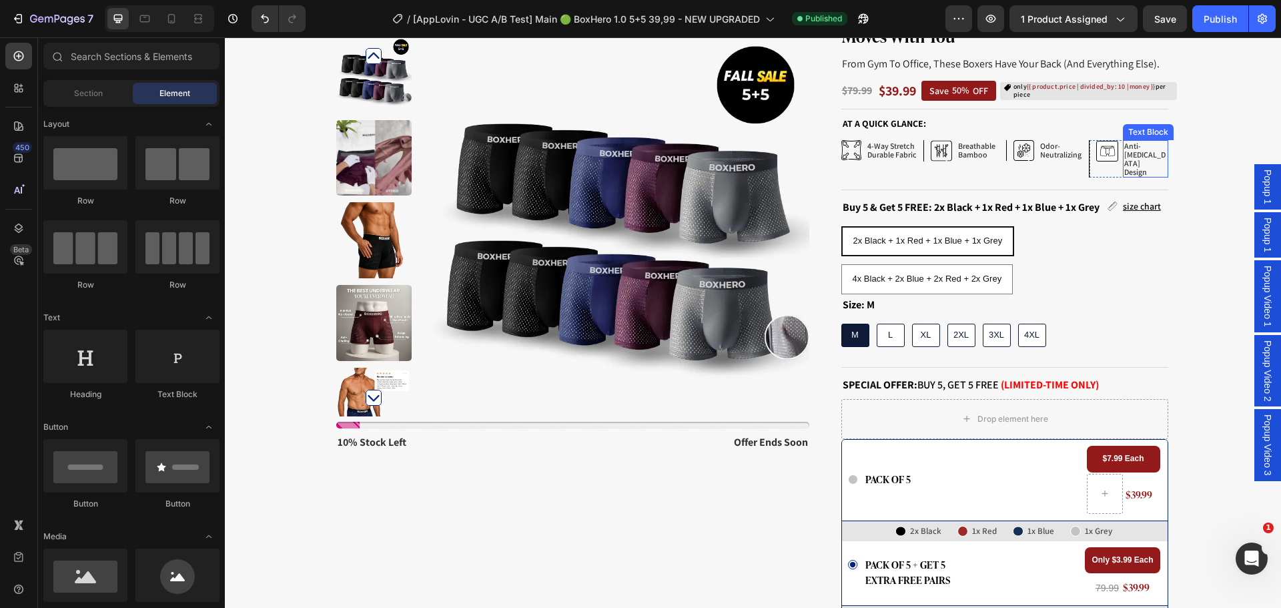
scroll to position [133, 0]
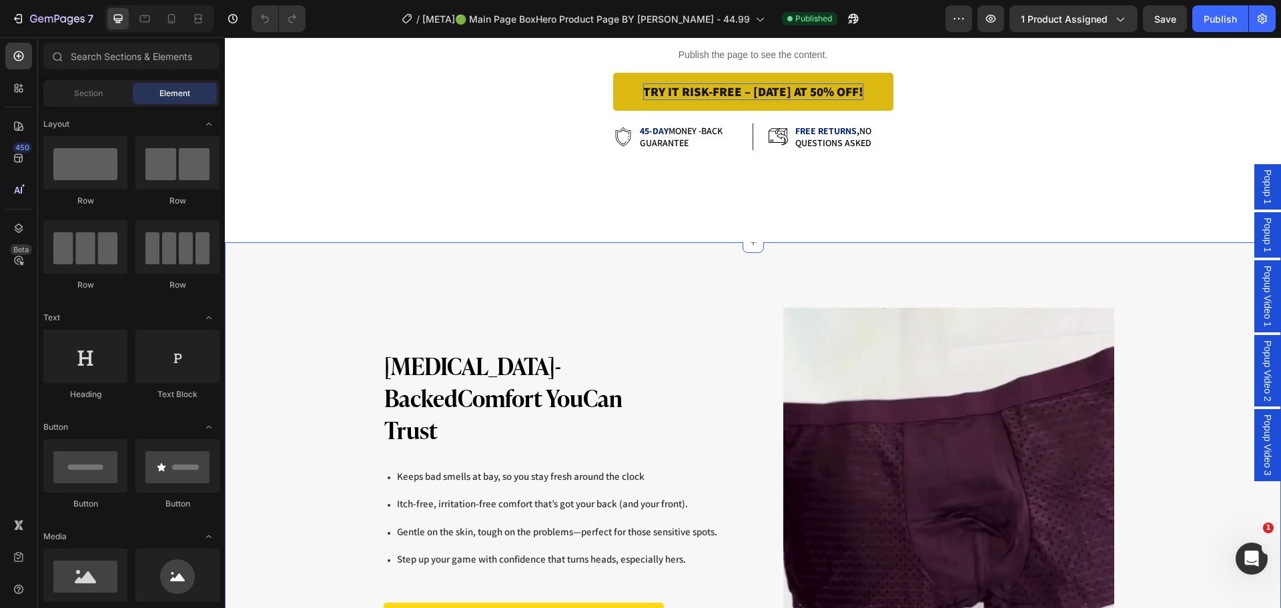
scroll to position [3535, 0]
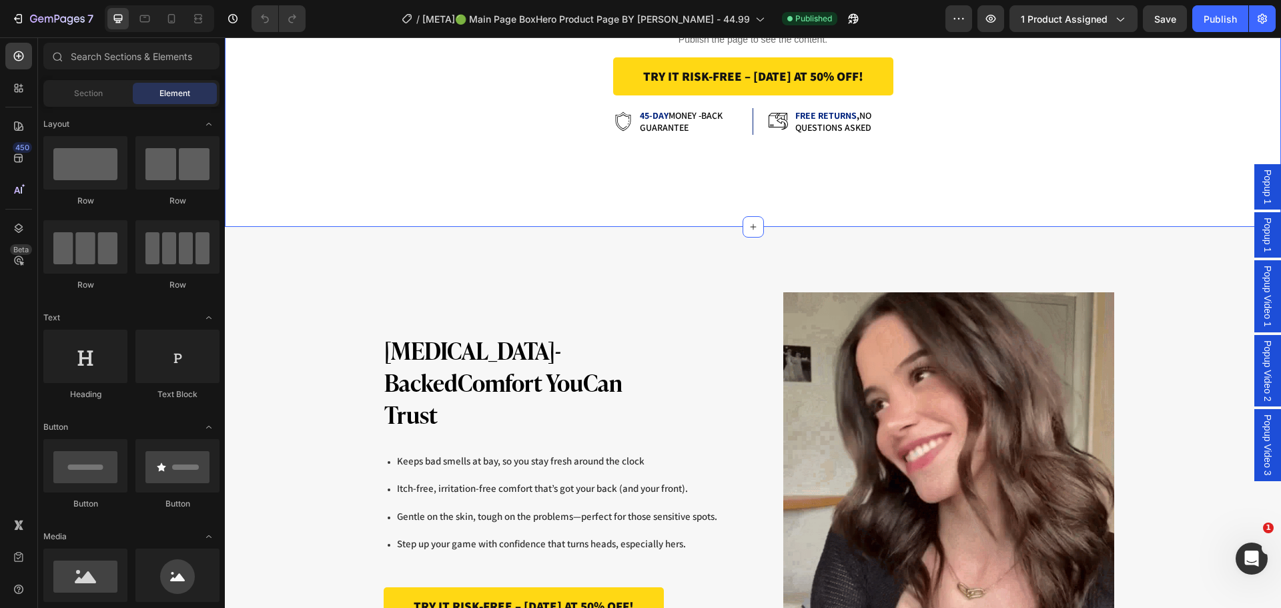
click at [454, 227] on div "Dermatologist-Backed Comfort You Can Trust Heading Keeps bad smells at bay, so …" at bounding box center [753, 499] width 1056 height 544
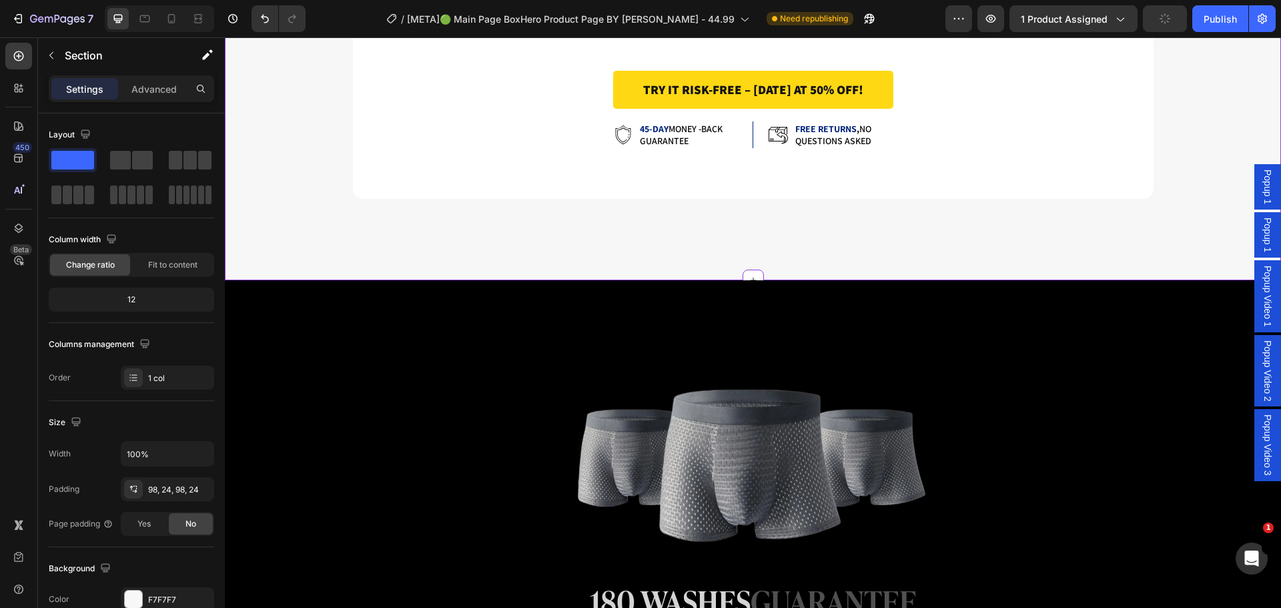
scroll to position [4732, 0]
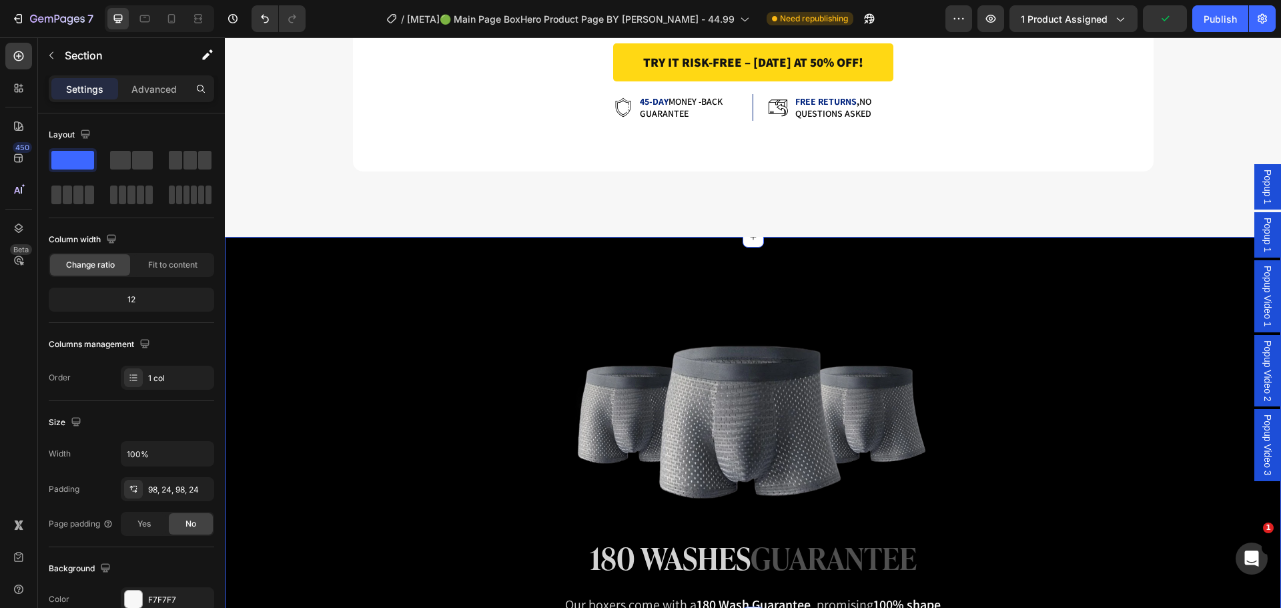
click at [314, 277] on div "Image 180 washes guarantee Heading Our boxers come with a 180 Wash Guarantee , …" at bounding box center [753, 427] width 1056 height 380
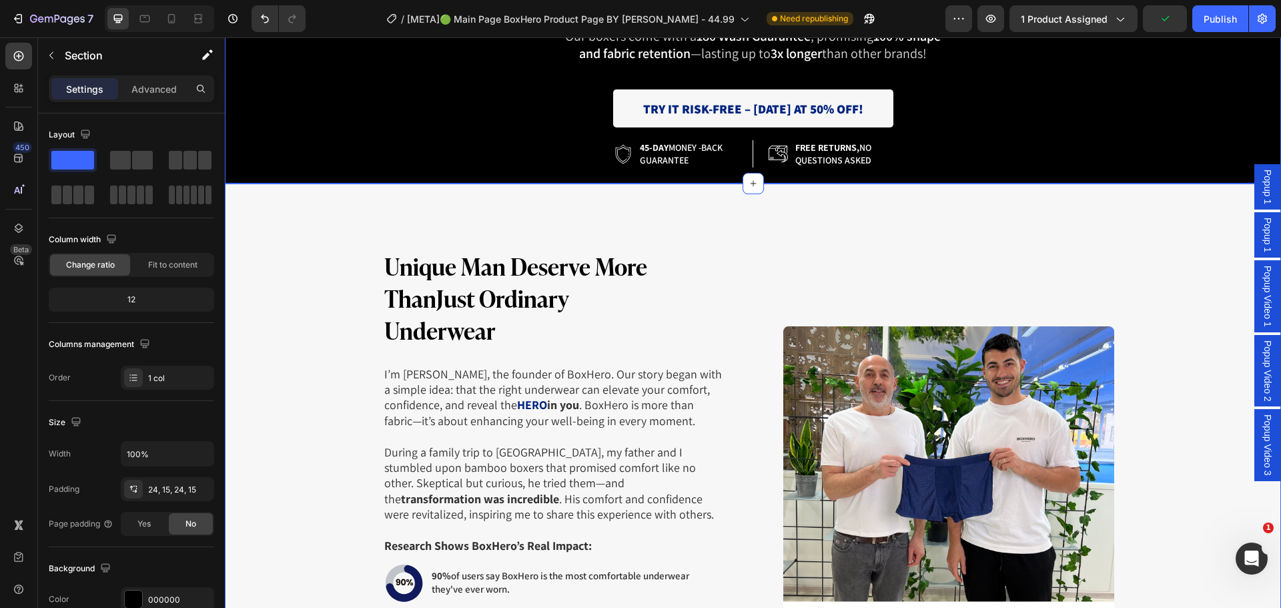
scroll to position [5266, 0]
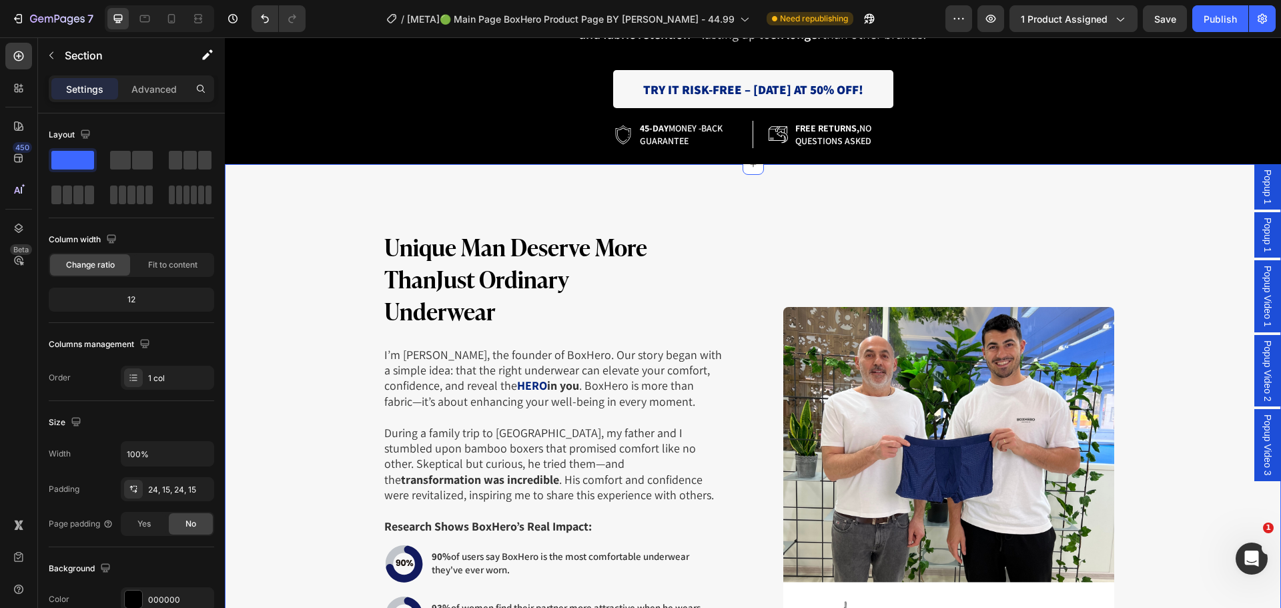
click at [317, 205] on div "Unique Man Deserve More Than Just Ordinary Underwear Heading I’m Matteo, the fo…" at bounding box center [753, 522] width 1056 height 716
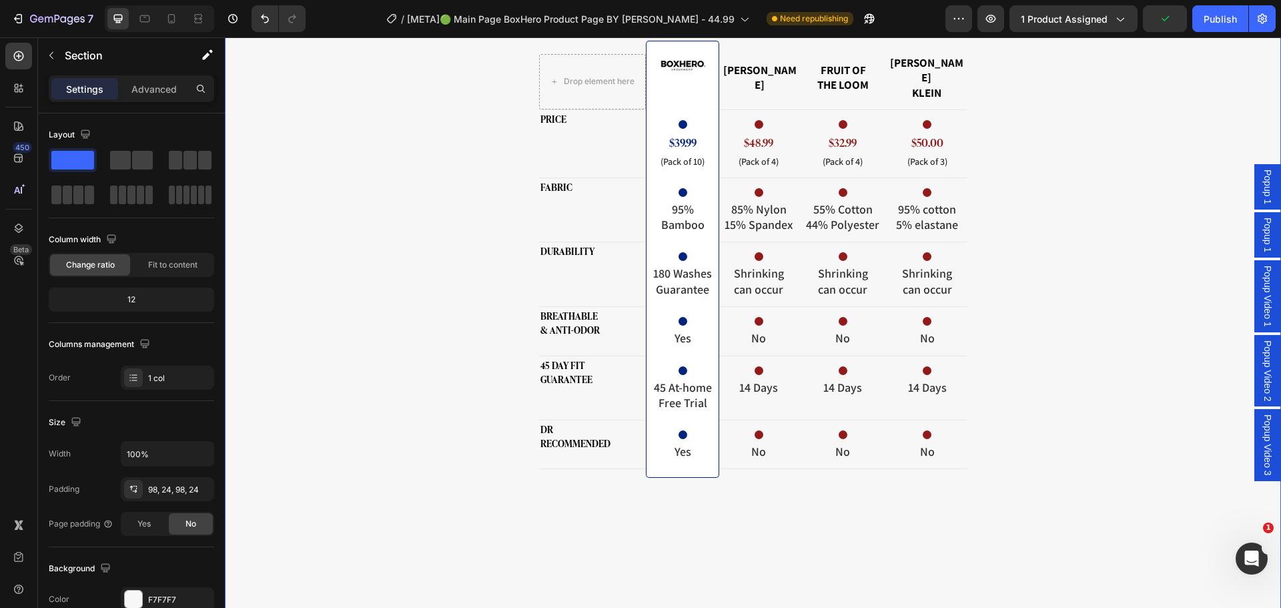
scroll to position [6867, 0]
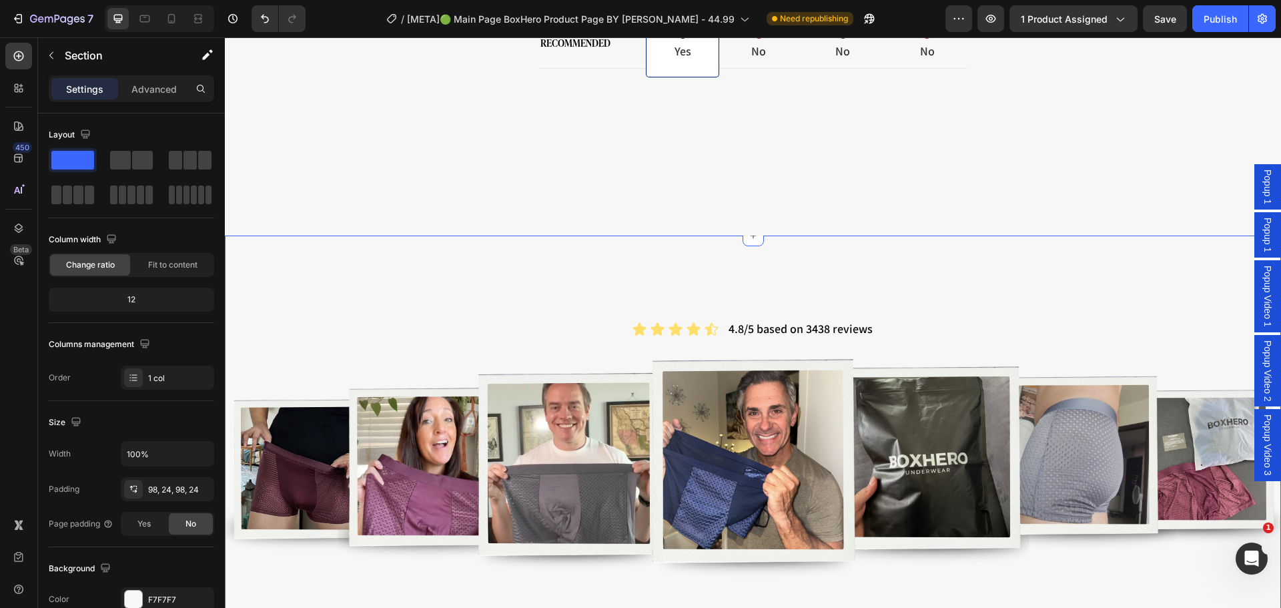
click at [391, 235] on div "Icon Icon Icon Icon Icon Icon List 4.8/5 based on 3438 reviews Text Block Row I…" at bounding box center [753, 568] width 1056 height 666
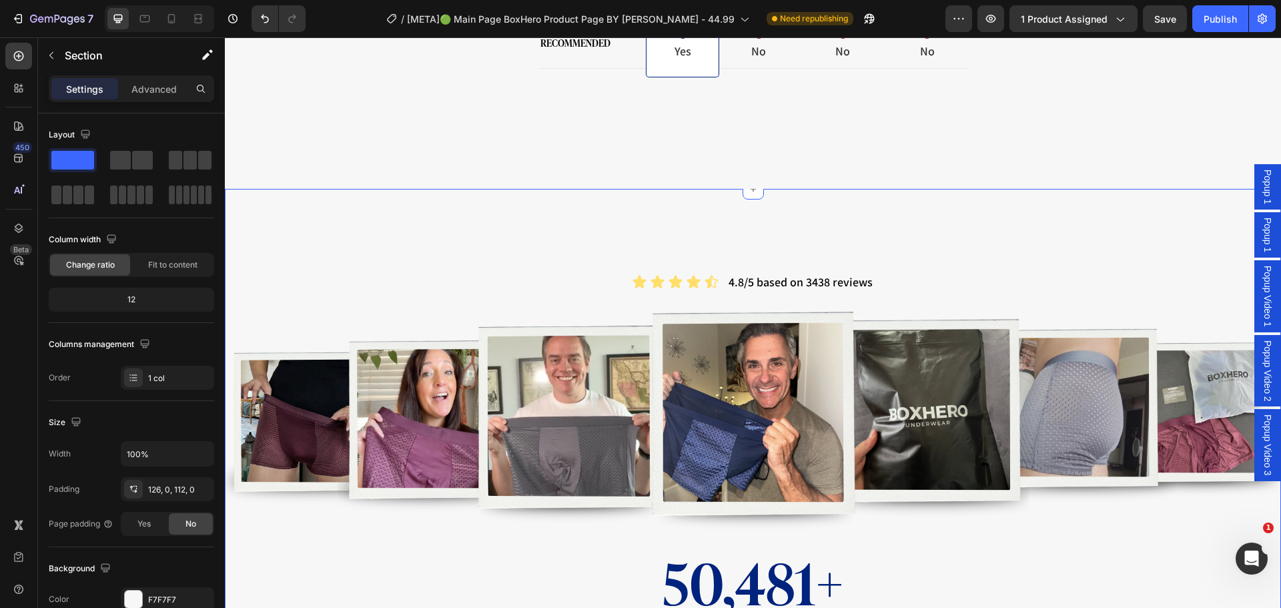
click at [380, 229] on div "Icon Icon Icon Icon Icon Icon List 4.8/5 based on 3438 reviews Text Block Row I…" at bounding box center [753, 522] width 1056 height 666
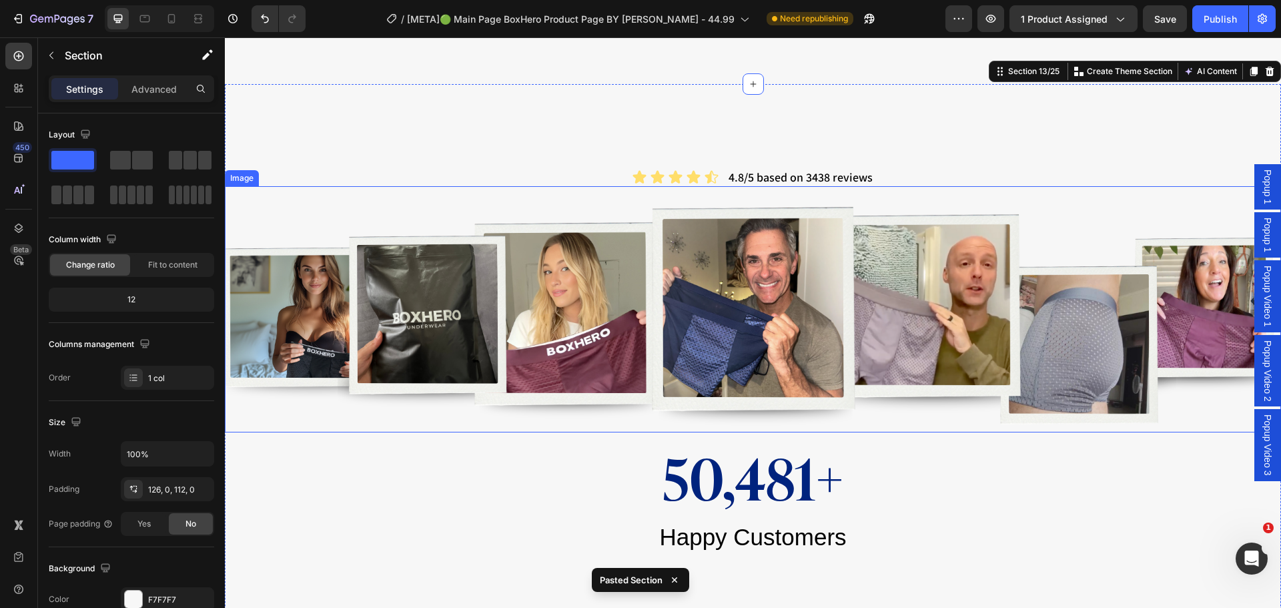
scroll to position [7357, 0]
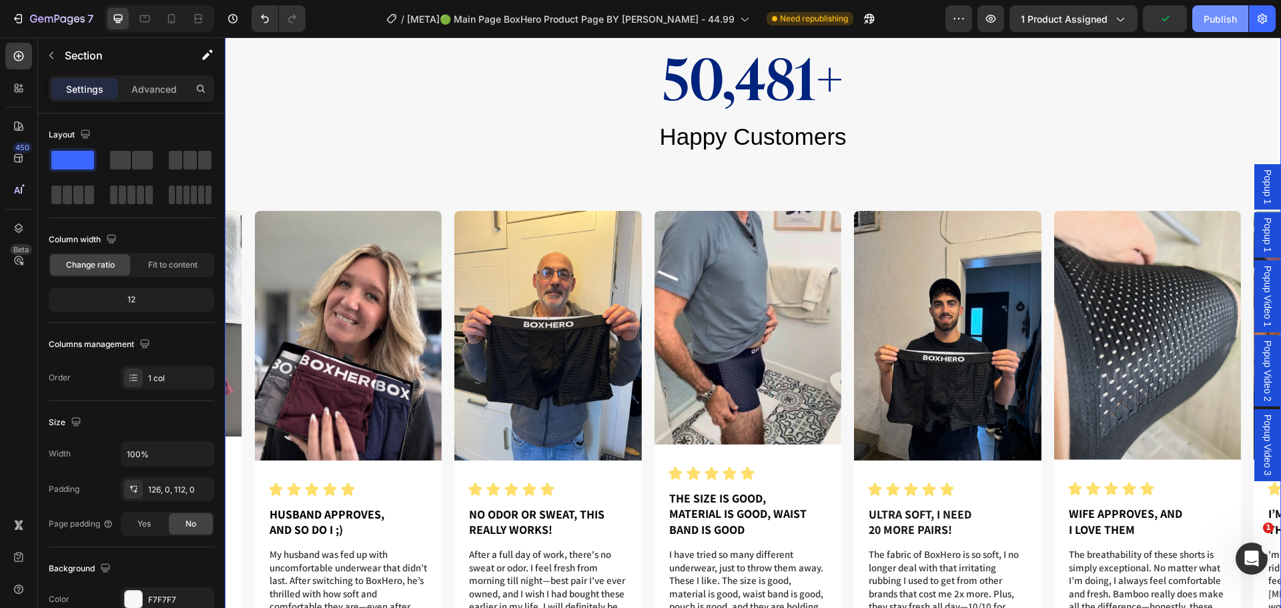
drag, startPoint x: 1204, startPoint y: 17, endPoint x: 1187, endPoint y: 15, distance: 17.5
click at [1204, 17] on div "Publish" at bounding box center [1219, 19] width 33 height 14
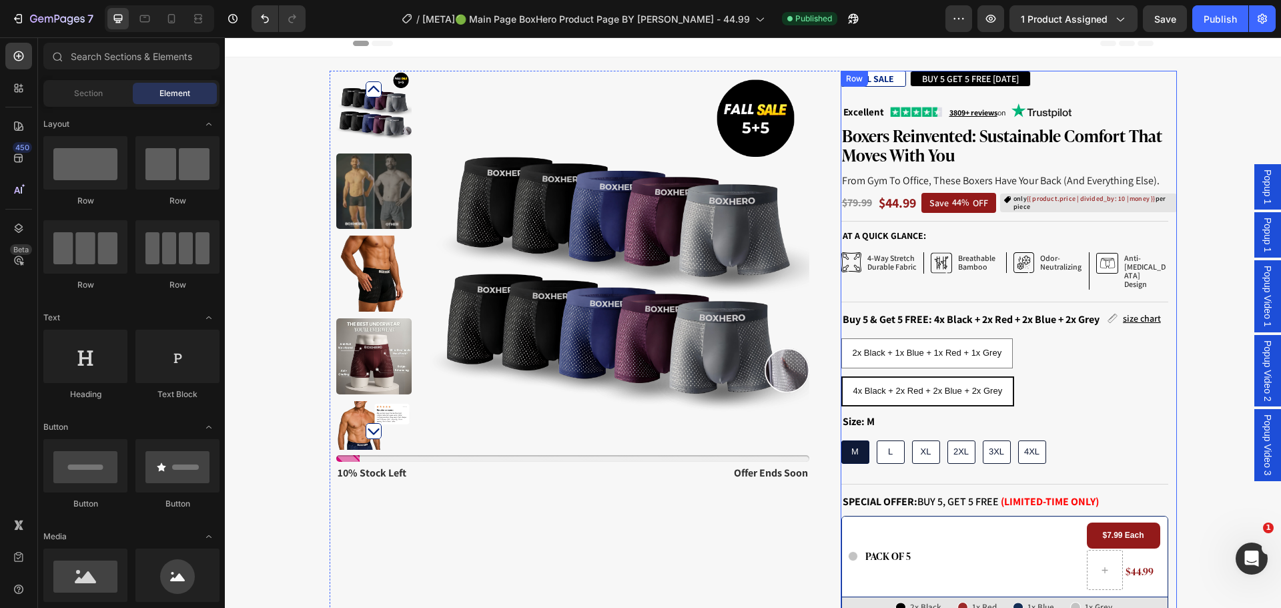
scroll to position [5, 0]
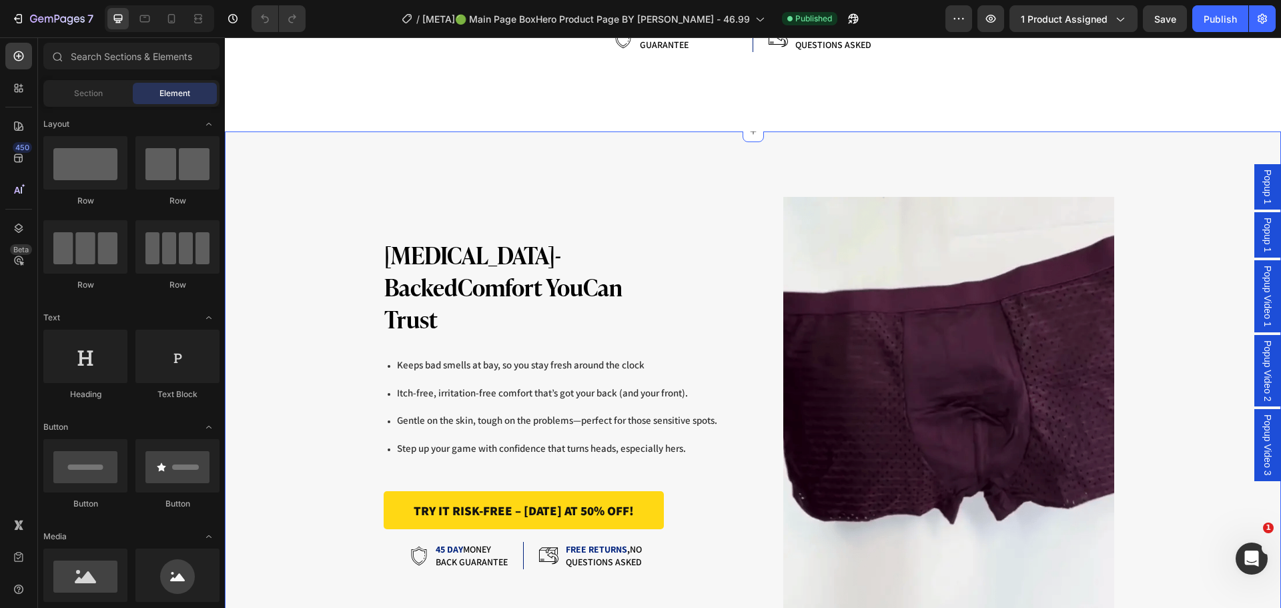
scroll to position [3602, 0]
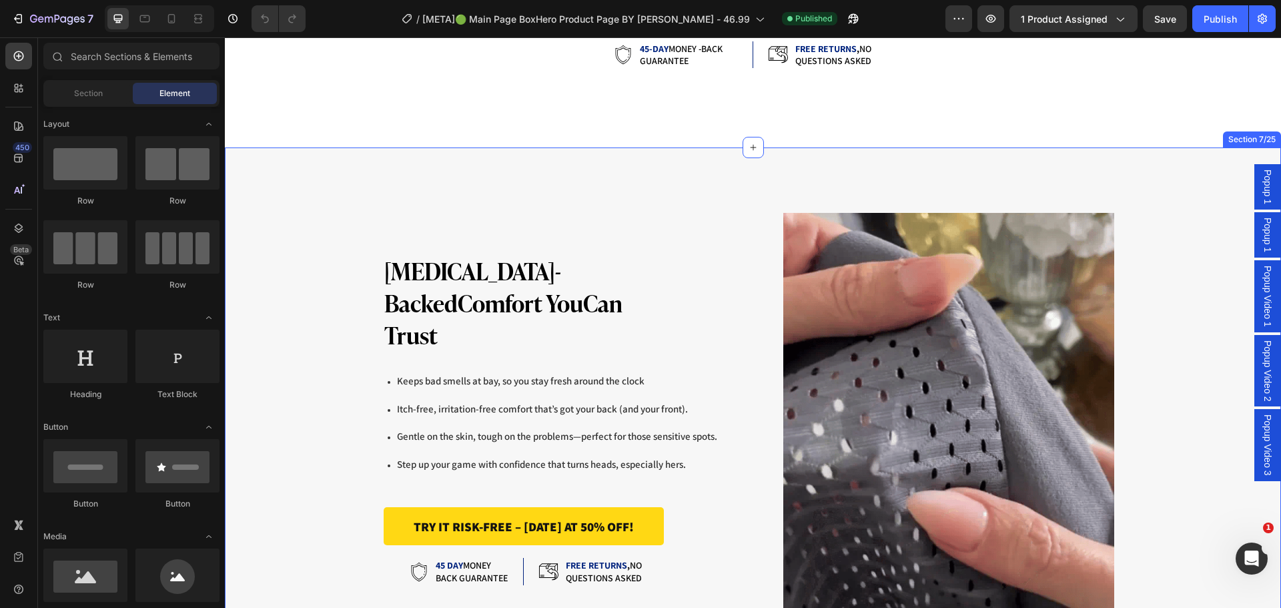
click at [368, 166] on div "Dermatologist-Backed Comfort You Can Trust Heading Keeps bad smells at bay, so …" at bounding box center [753, 419] width 1056 height 544
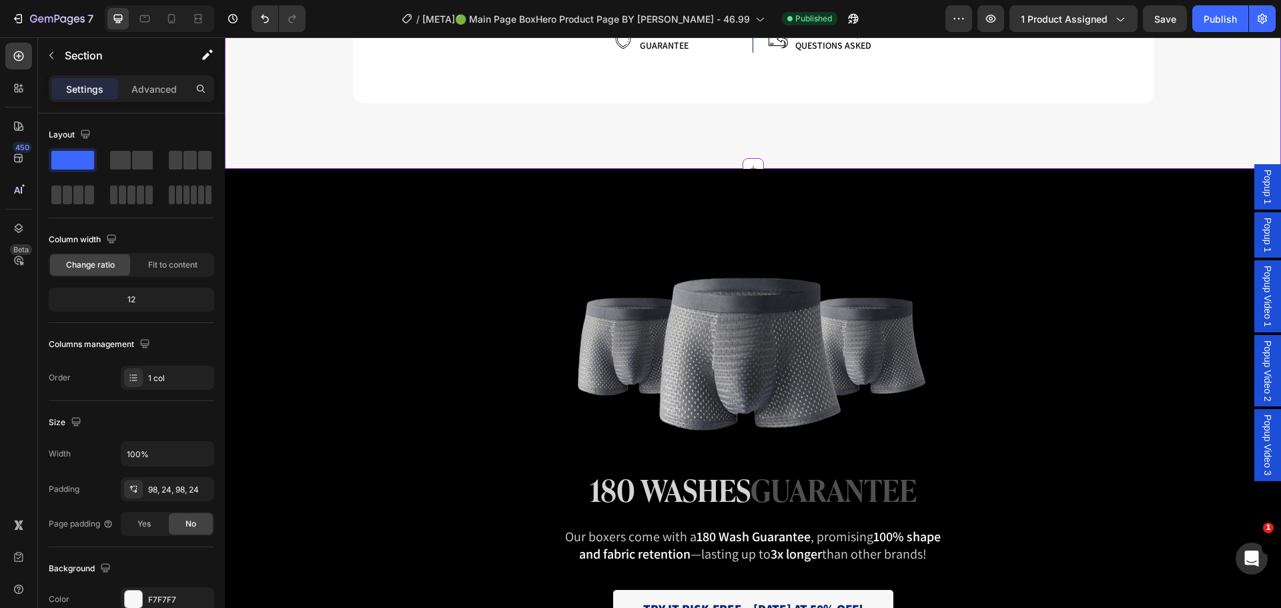
scroll to position [4802, 0]
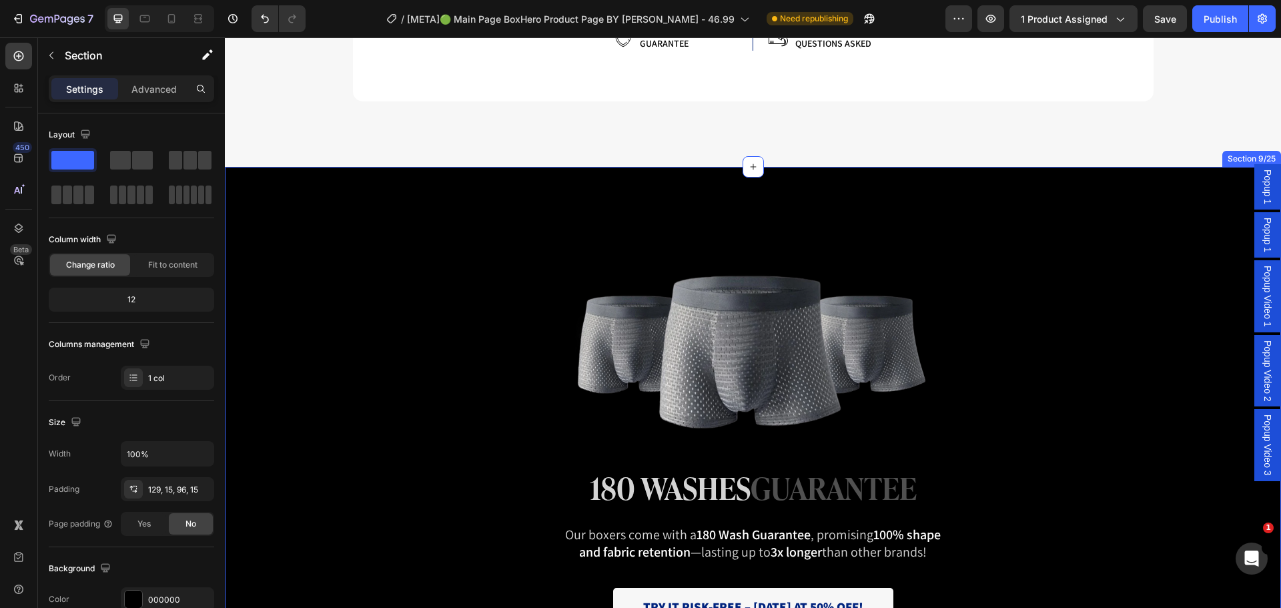
click at [396, 186] on div "Image 180 washes guarantee Heading Our boxers come with a 180 Wash Guarantee , …" at bounding box center [753, 448] width 1056 height 562
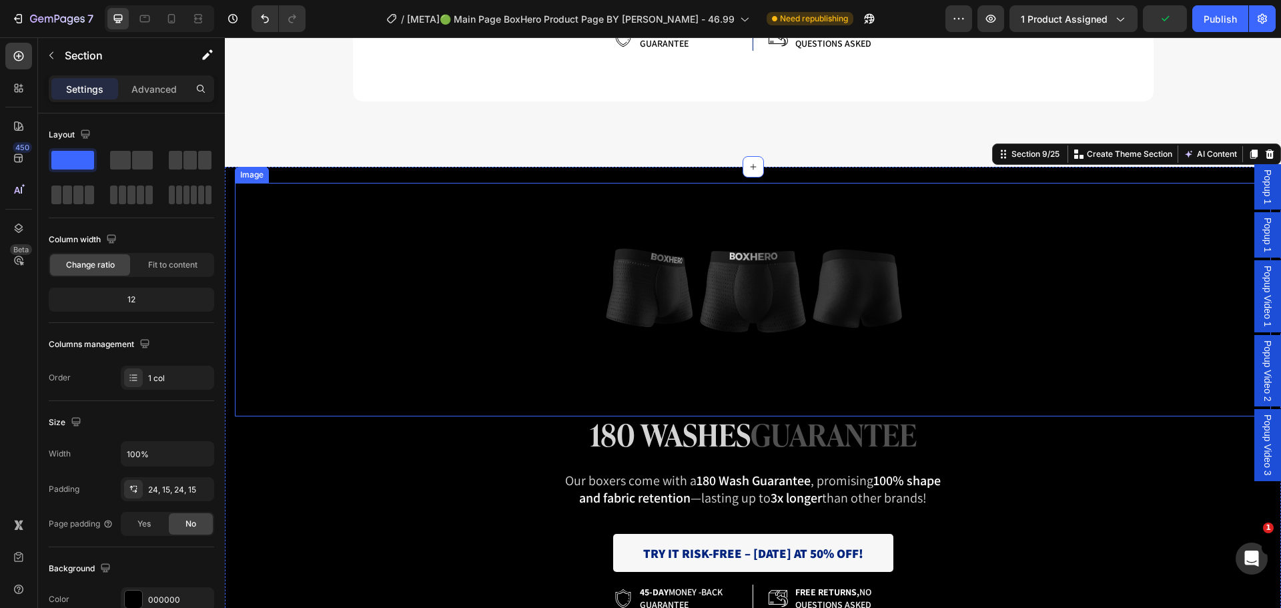
scroll to position [5203, 0]
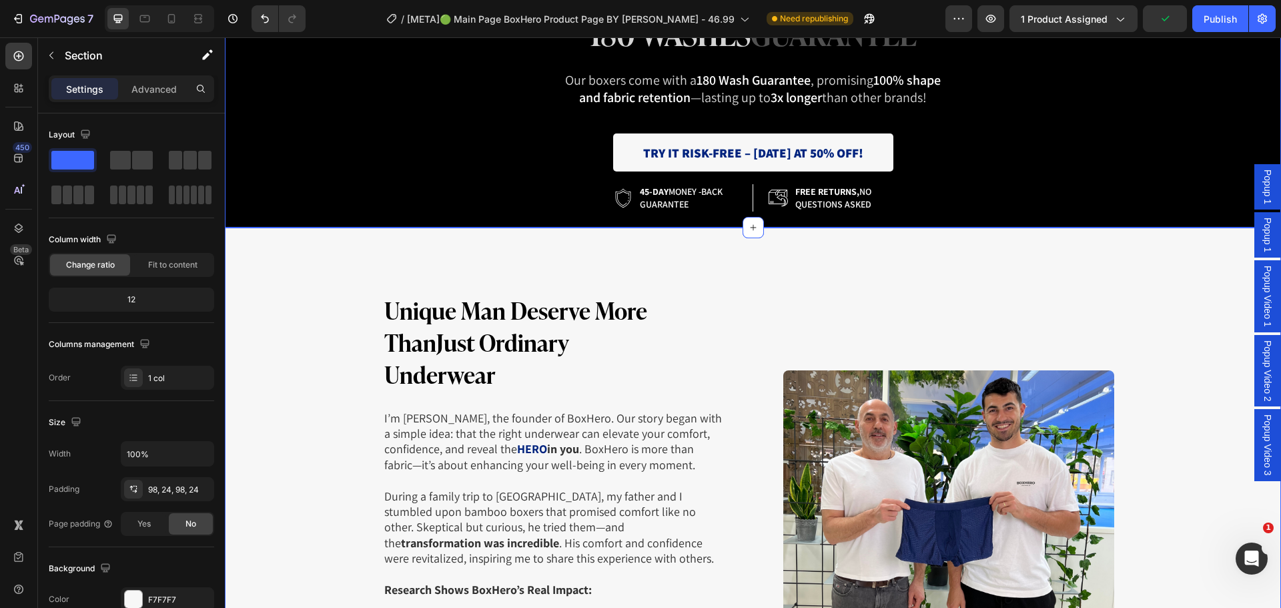
click at [334, 256] on div "Unique Man Deserve More Than Just Ordinary Underwear Heading I’m Matteo, the fo…" at bounding box center [753, 577] width 1056 height 700
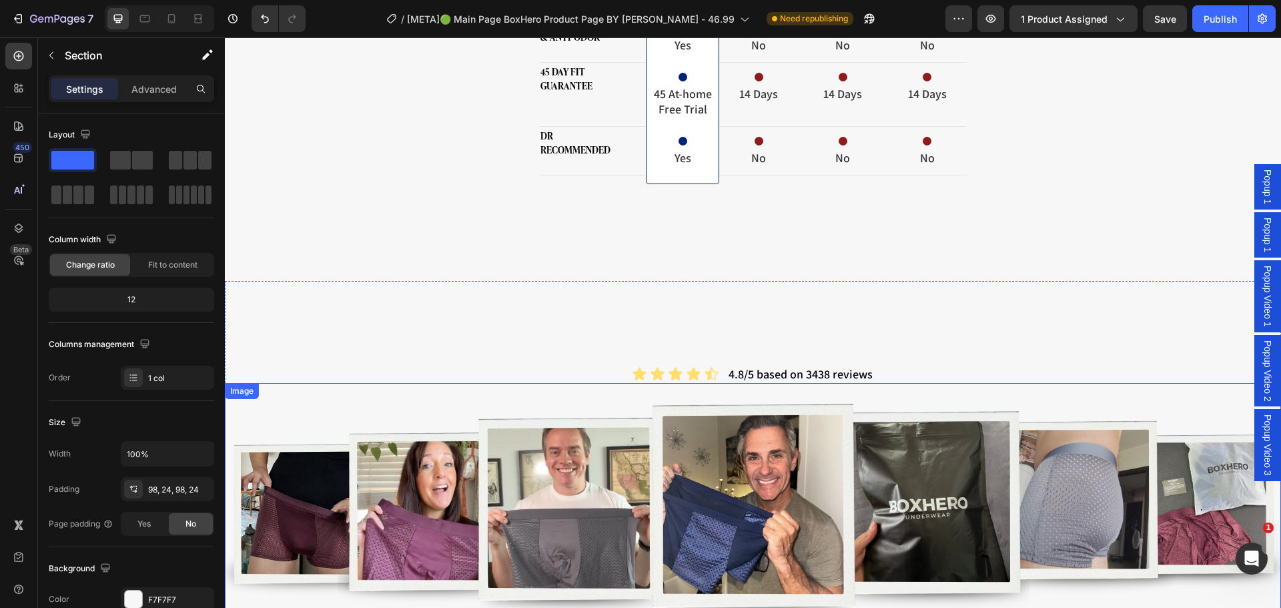
scroll to position [6877, 0]
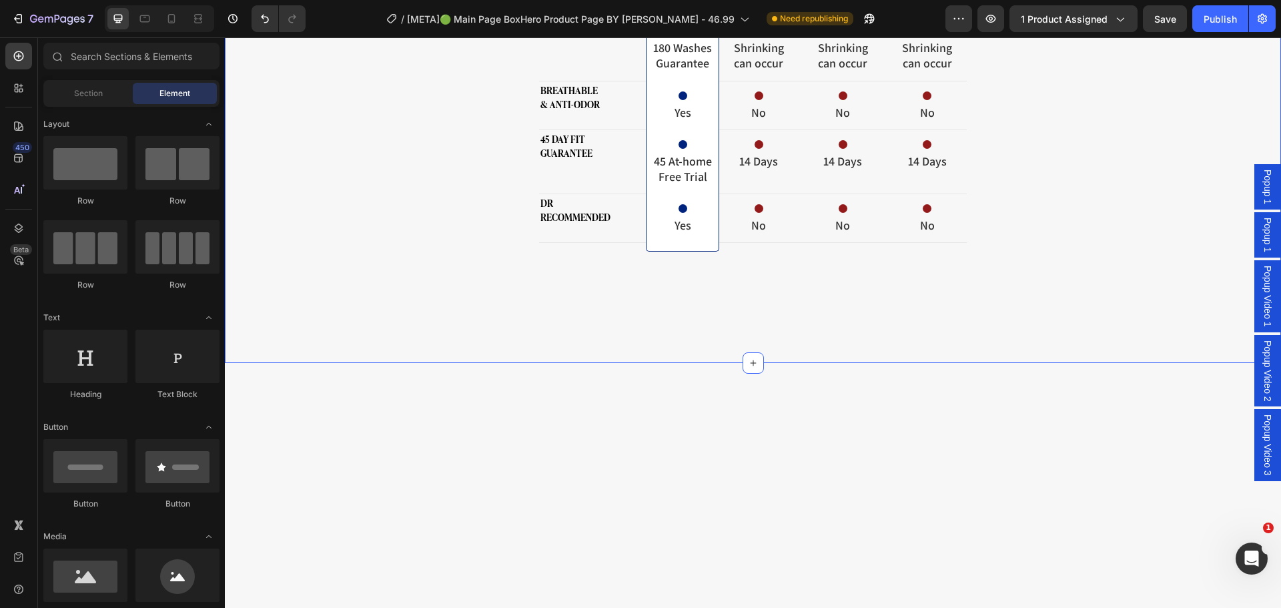
click at [389, 323] on div "see how boxhero compares.. Heading Why BoxHero Stands Above the Rest Heading Ic…" at bounding box center [753, 25] width 1056 height 675
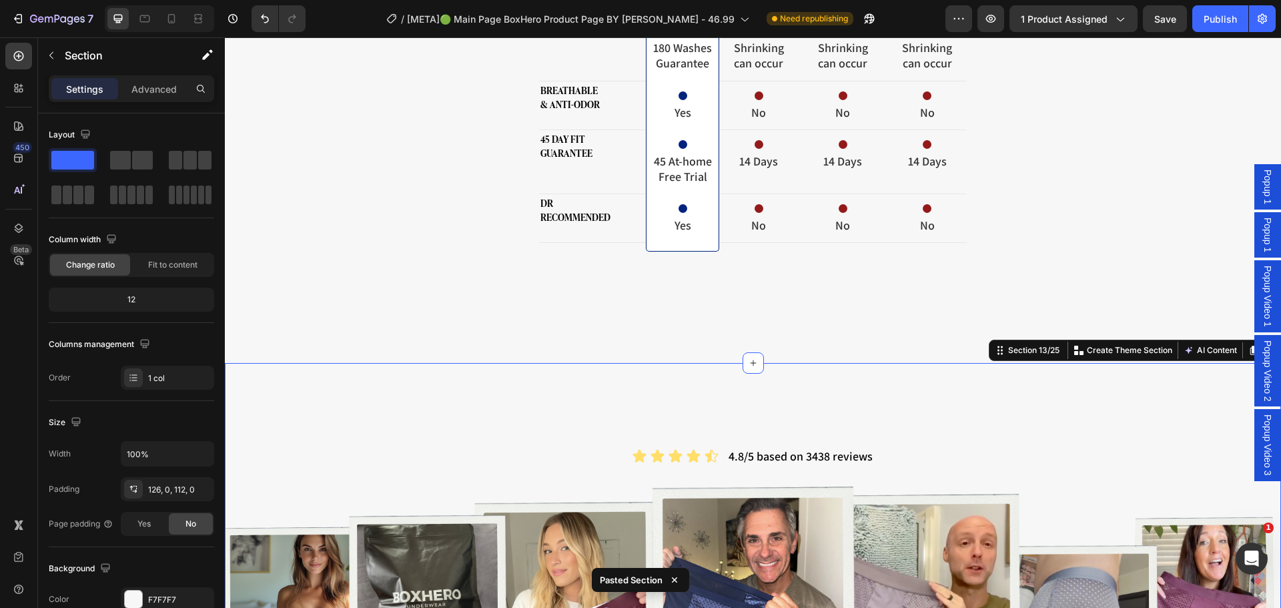
scroll to position [7142, 0]
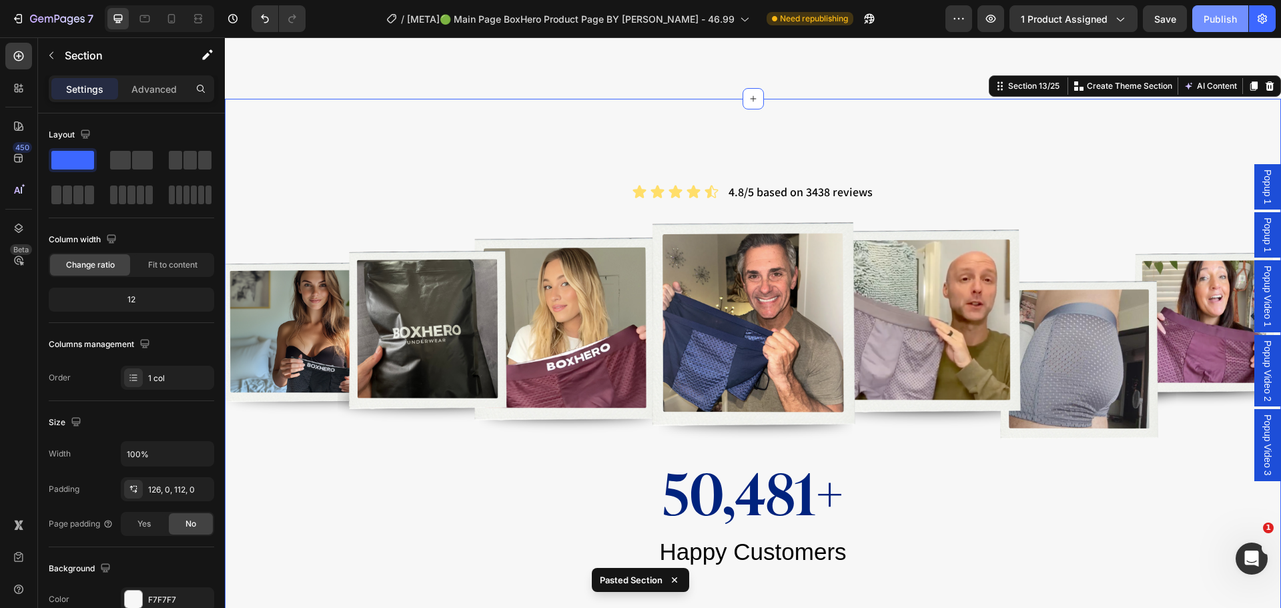
click at [1200, 12] on button "Publish" at bounding box center [1220, 18] width 56 height 27
click at [1232, 12] on div "Publish" at bounding box center [1219, 19] width 33 height 14
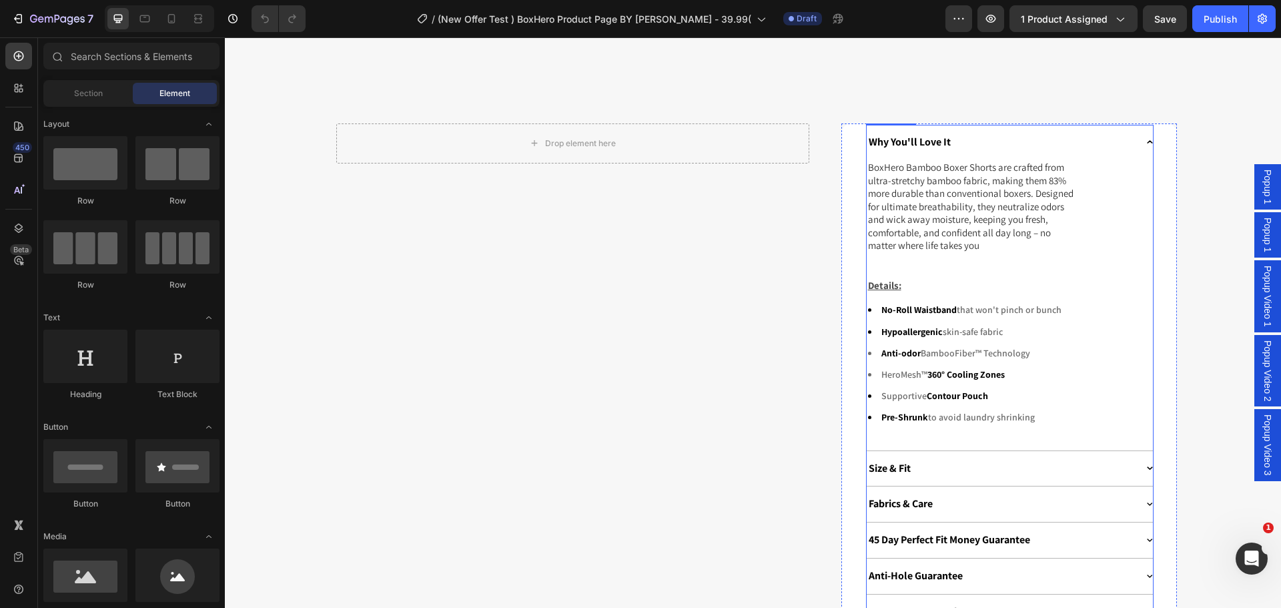
scroll to position [1534, 0]
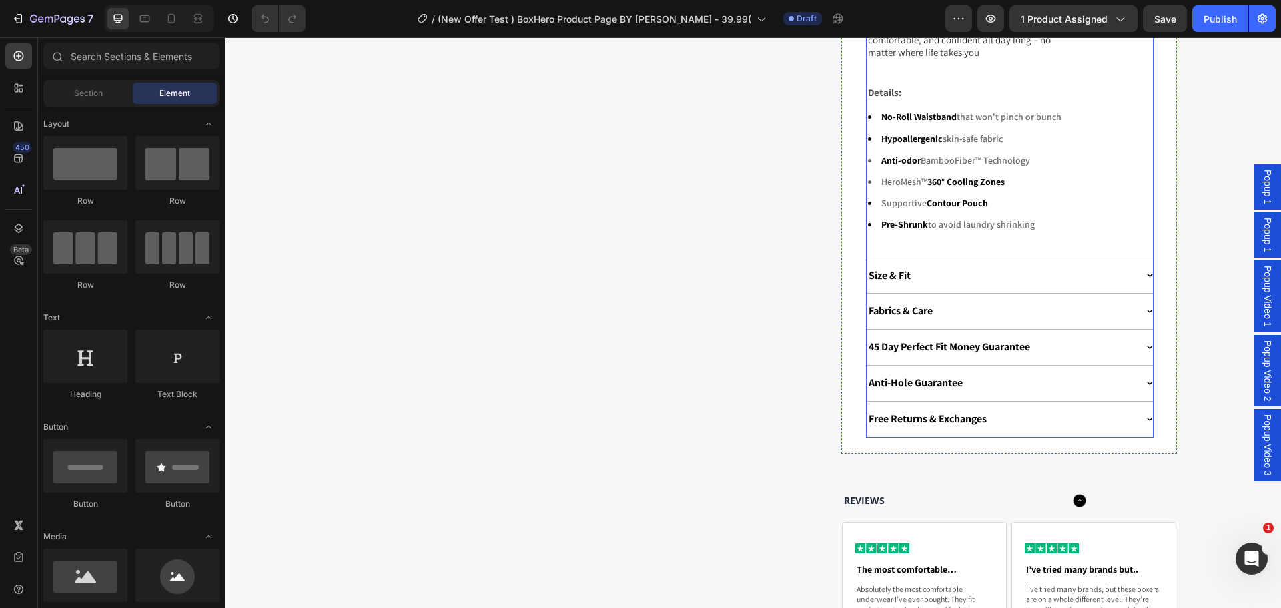
click at [944, 271] on div "Size & Fit" at bounding box center [1000, 276] width 269 height 18
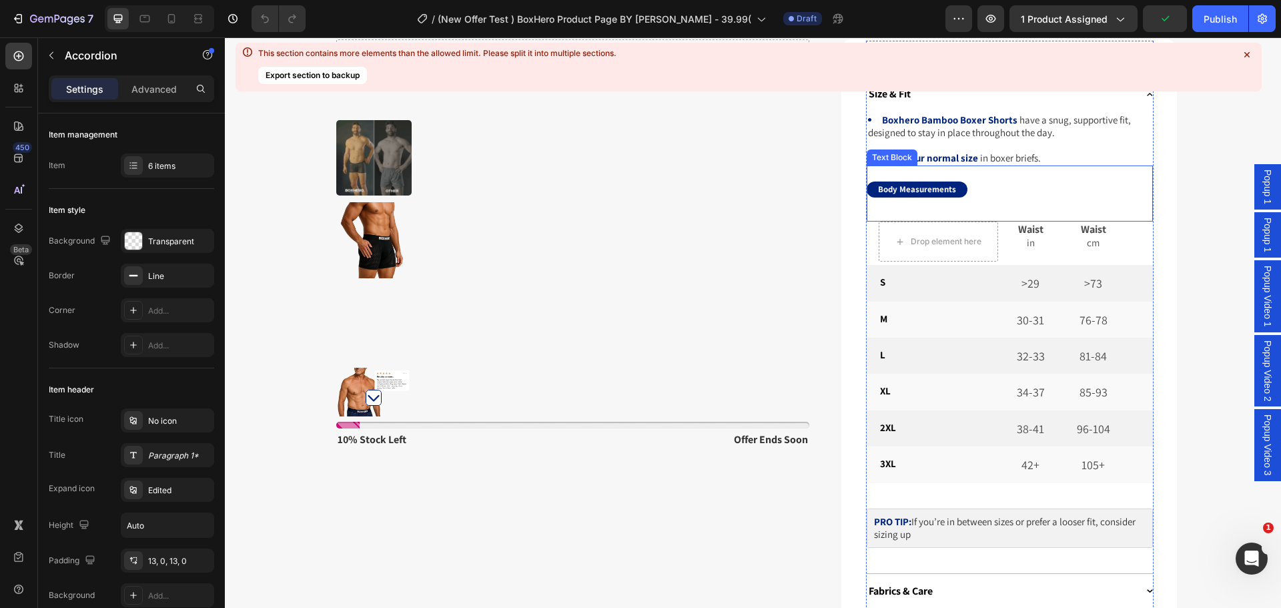
scroll to position [1267, 0]
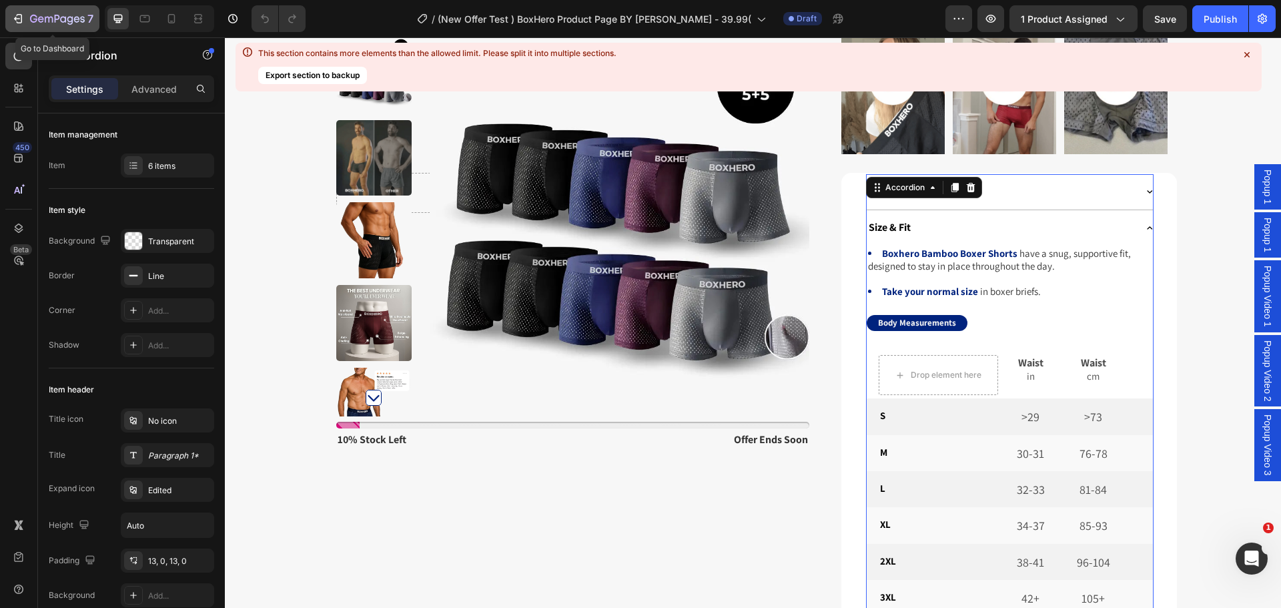
click at [68, 25] on icon "button" at bounding box center [57, 19] width 55 height 11
